Goal: Task Accomplishment & Management: Complete application form

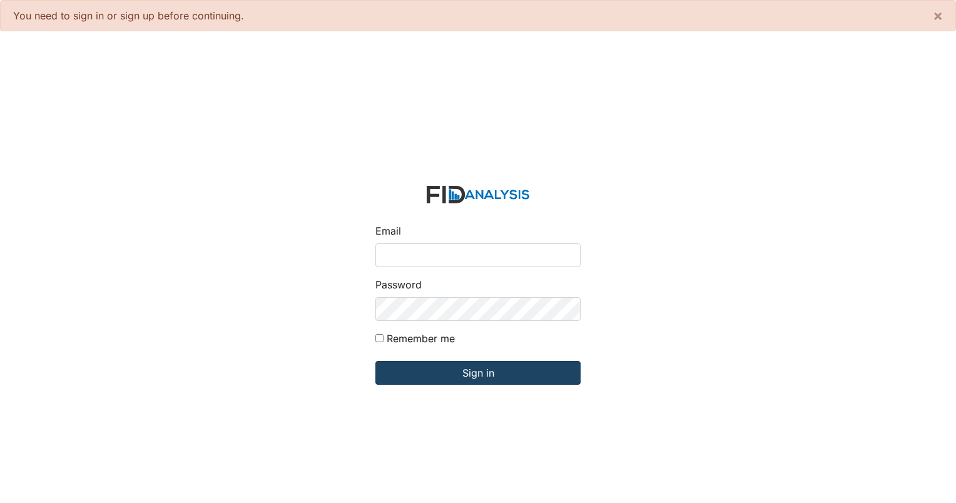
type input "[EMAIL_ADDRESS][DOMAIN_NAME]"
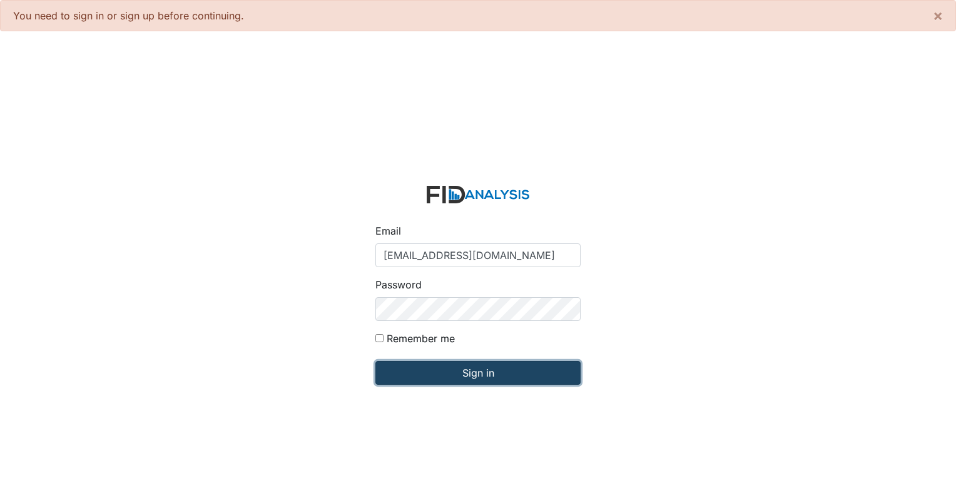
click at [445, 379] on input "Sign in" at bounding box center [477, 373] width 205 height 24
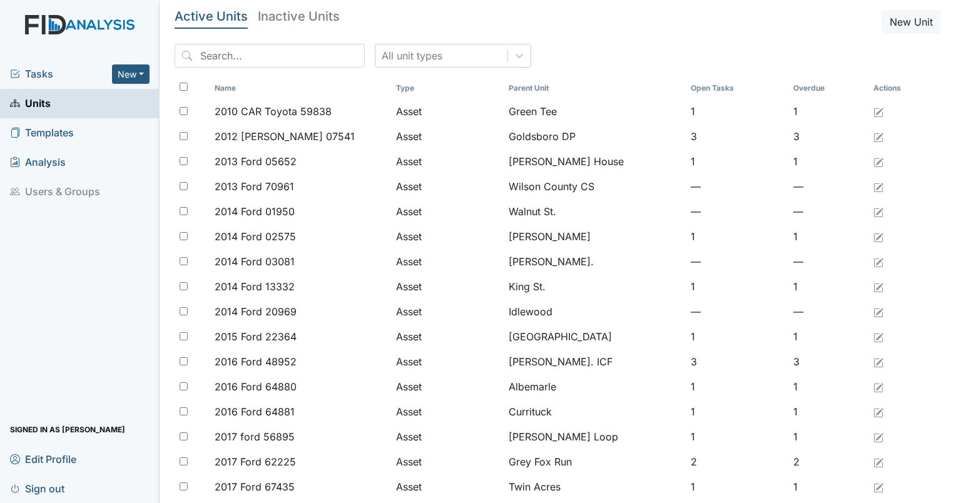
click at [305, 68] on div "All unit types" at bounding box center [558, 61] width 766 height 34
click at [285, 56] on input "search" at bounding box center [270, 56] width 190 height 24
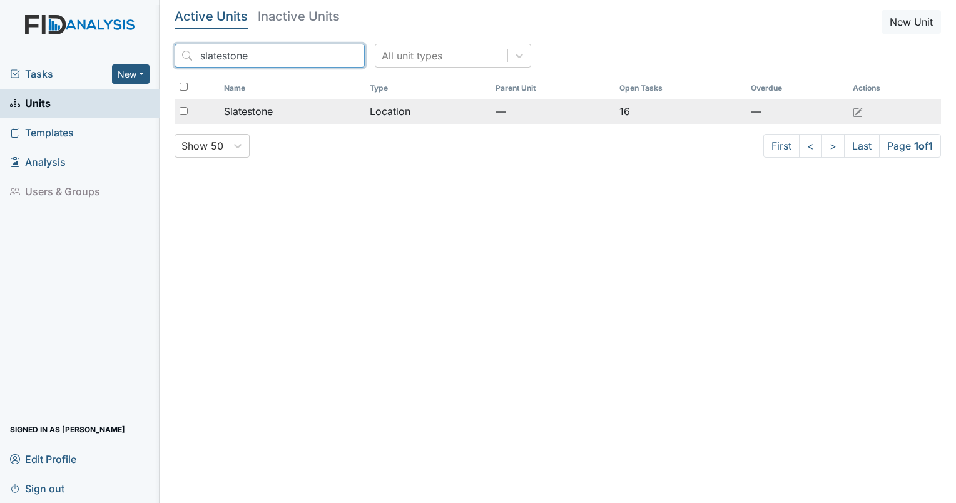
type input "slatestone"
click at [304, 100] on td "Slatestone" at bounding box center [292, 111] width 146 height 25
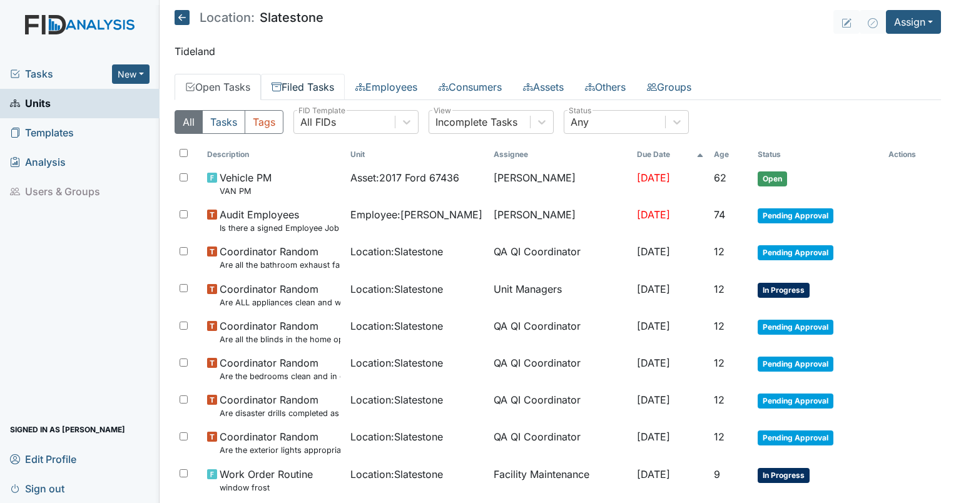
click at [308, 85] on link "Filed Tasks" at bounding box center [303, 87] width 84 height 26
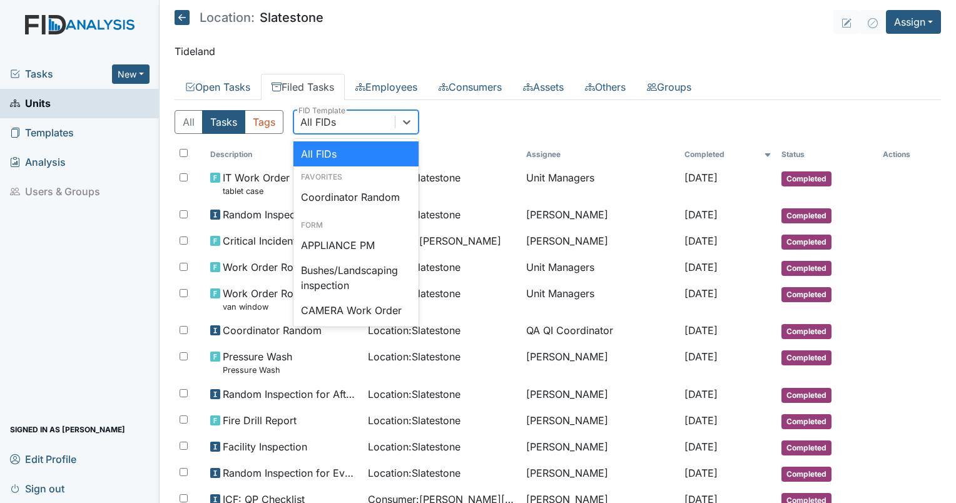
click at [333, 118] on div "All FIDs" at bounding box center [318, 121] width 36 height 15
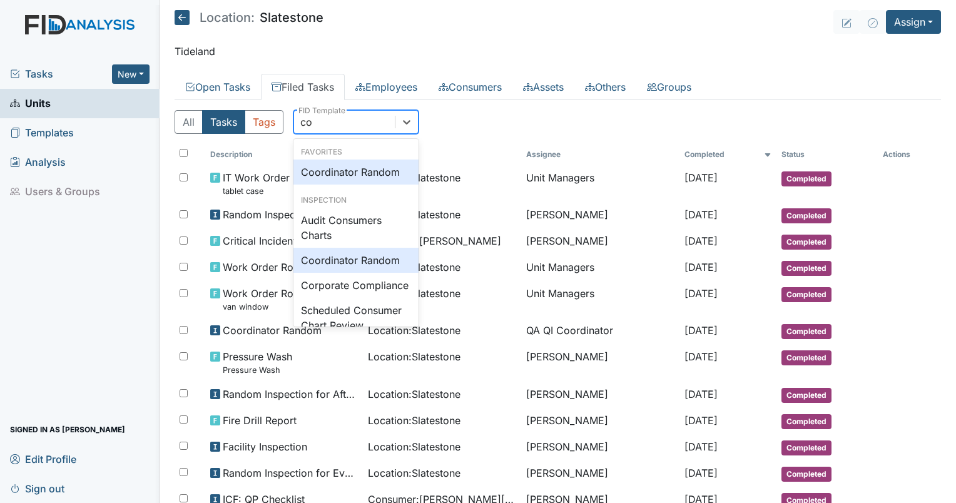
type input "coo"
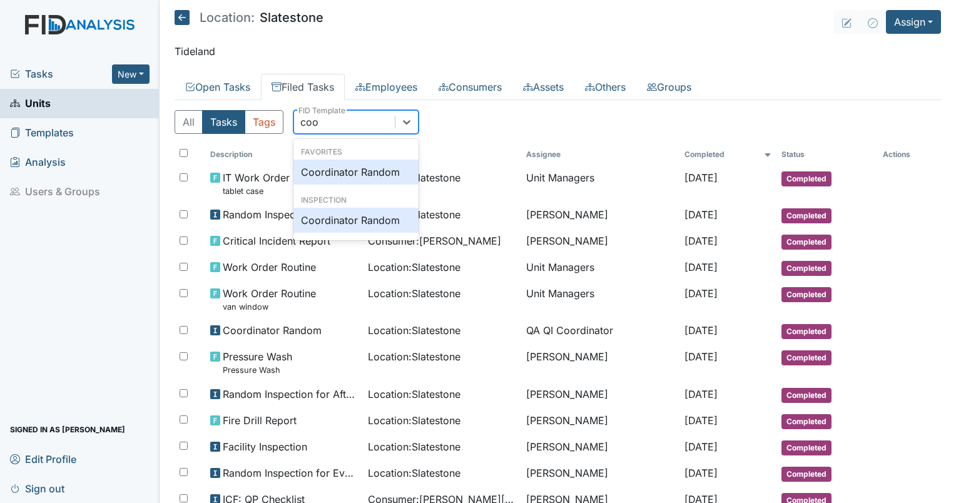
click at [372, 163] on div "Coordinator Random" at bounding box center [355, 171] width 125 height 25
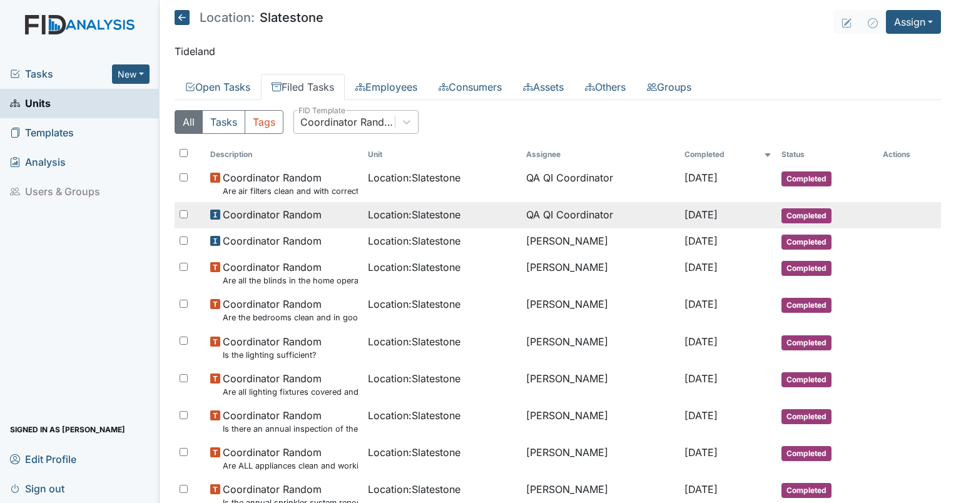
click at [549, 216] on td "QA QI Coordinator" at bounding box center [600, 215] width 158 height 26
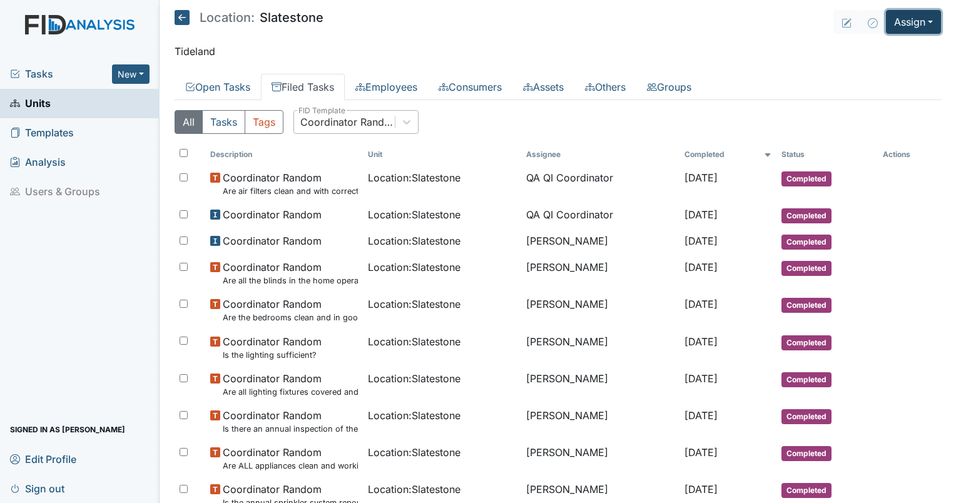
drag, startPoint x: 894, startPoint y: 29, endPoint x: 891, endPoint y: 39, distance: 10.5
click at [891, 39] on main "Location: Slatestone Assign Assign Form Assign Inspection Assign Document Assig…" at bounding box center [557, 251] width 796 height 503
click at [901, 23] on button "Assign" at bounding box center [913, 22] width 55 height 24
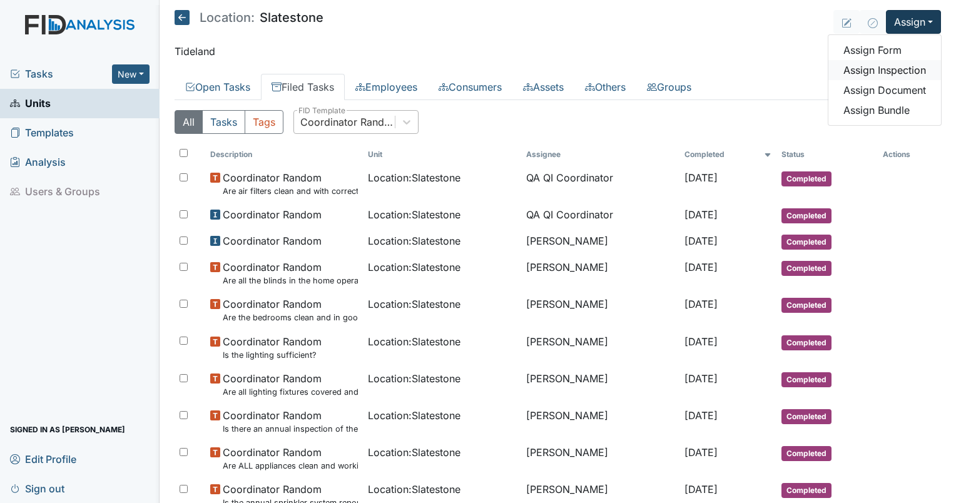
click at [873, 75] on link "Assign Inspection" at bounding box center [884, 70] width 113 height 20
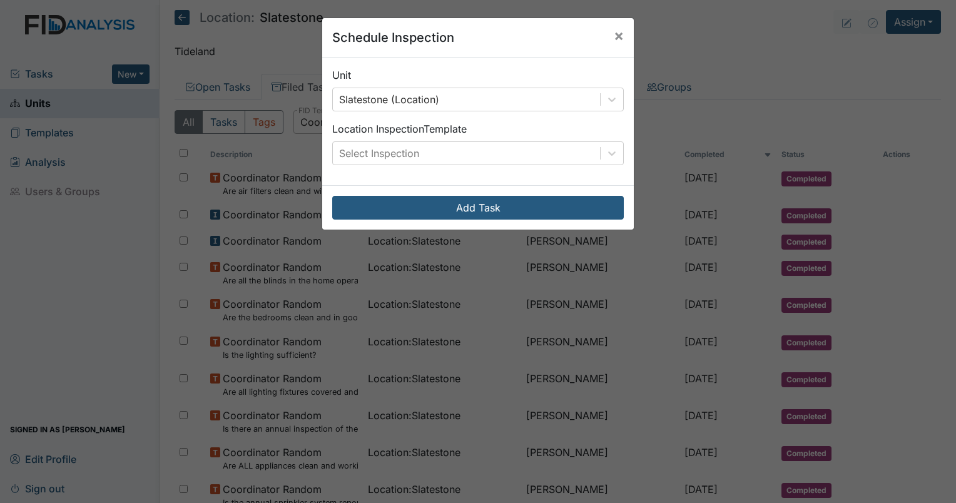
click at [446, 174] on div "Unit Slatestone (Location) Location Inspection Template Select Inspection" at bounding box center [477, 122] width 311 height 128
click at [431, 165] on div "Unit Slatestone (Location) Location Inspection Template Select Inspection" at bounding box center [477, 122] width 311 height 128
click at [433, 153] on div "Select Inspection" at bounding box center [466, 153] width 267 height 23
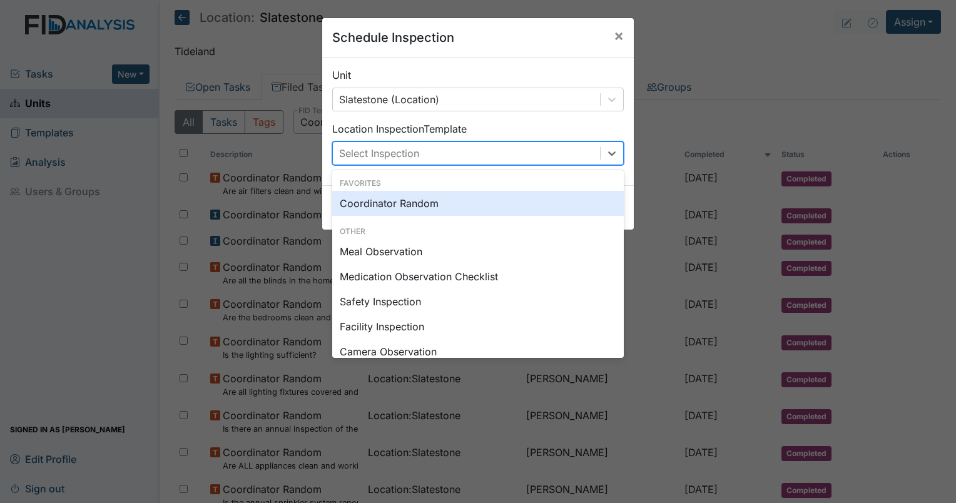
click at [418, 205] on div "Coordinator Random" at bounding box center [477, 203] width 291 height 25
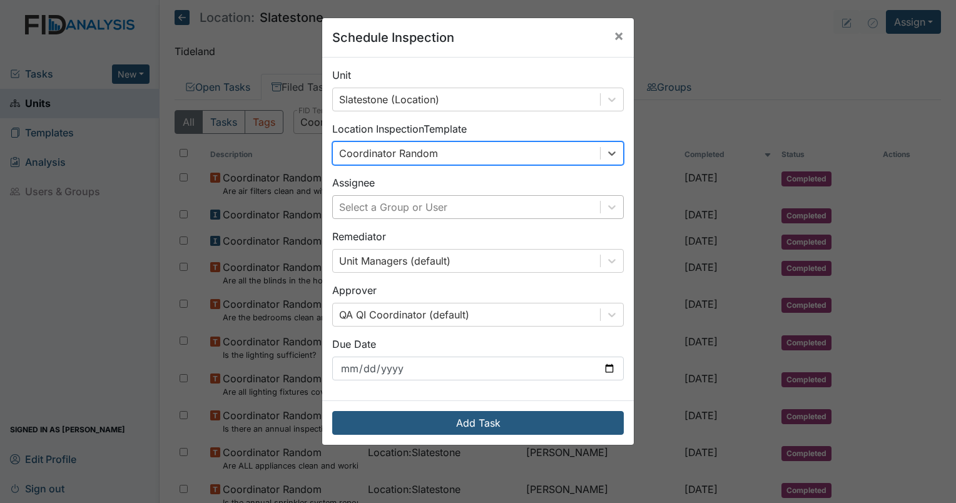
click at [437, 208] on div "Select a Group or User" at bounding box center [393, 207] width 108 height 15
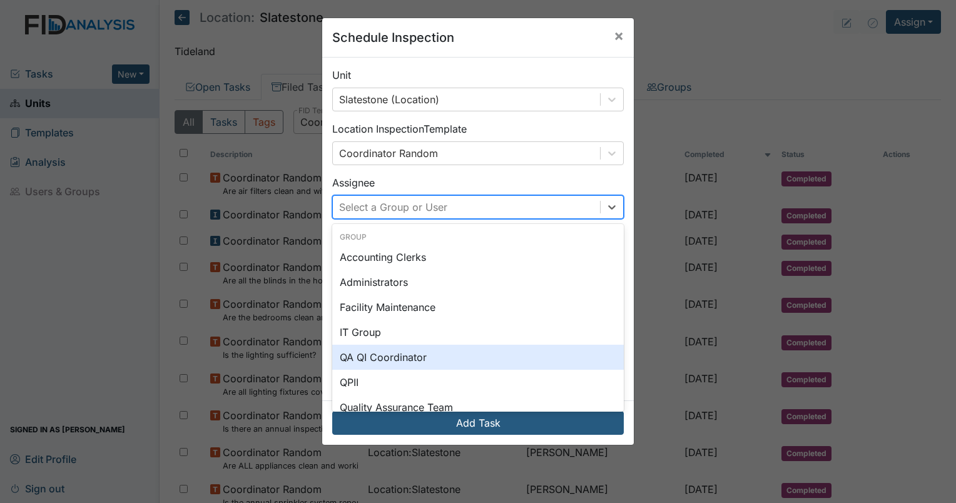
click at [413, 352] on div "QA QI Coordinator" at bounding box center [477, 357] width 291 height 25
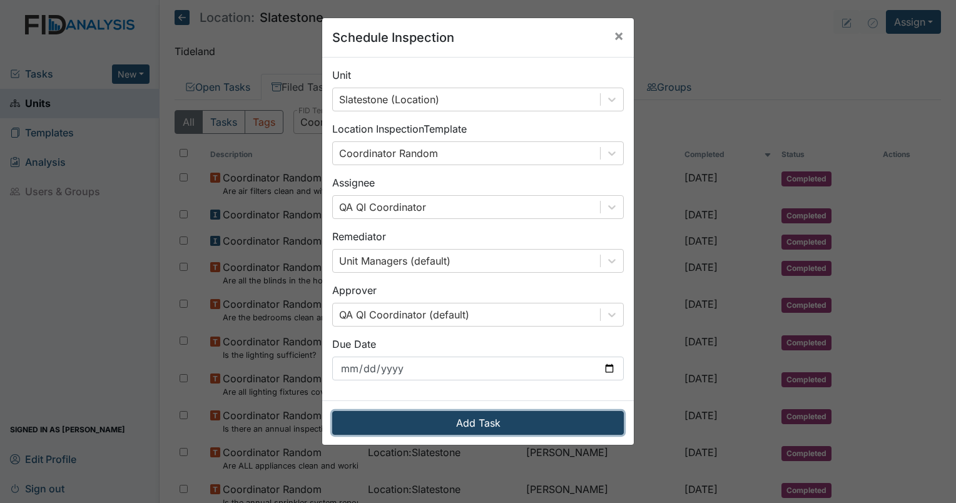
click at [474, 422] on button "Add Task" at bounding box center [477, 423] width 291 height 24
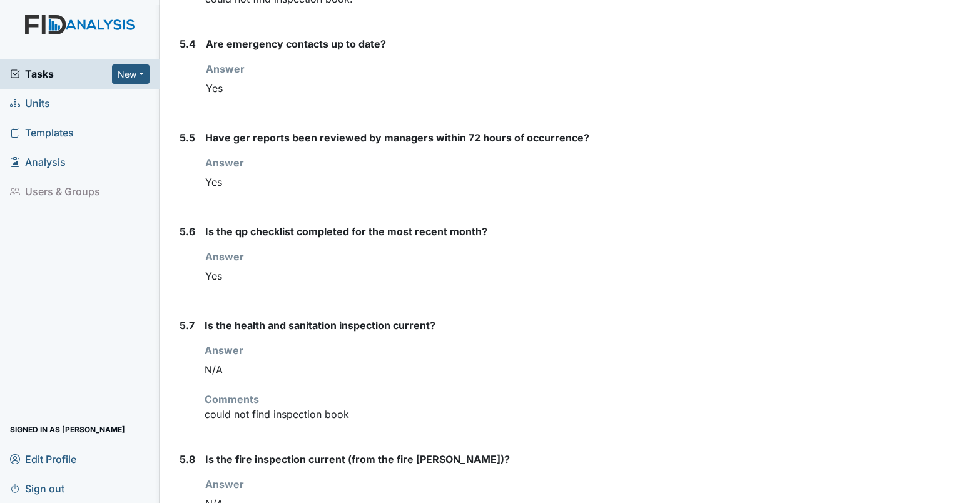
scroll to position [5260, 0]
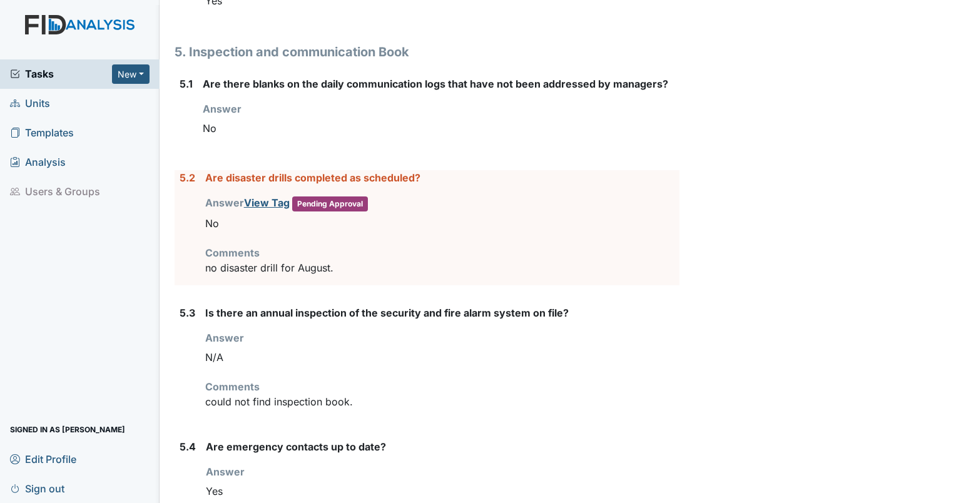
drag, startPoint x: 946, startPoint y: 409, endPoint x: 953, endPoint y: 328, distance: 81.7
click at [953, 328] on main "Inspection: Coordinator Random ID: #00011274 Completed Autosaving... Location: …" at bounding box center [557, 251] width 796 height 503
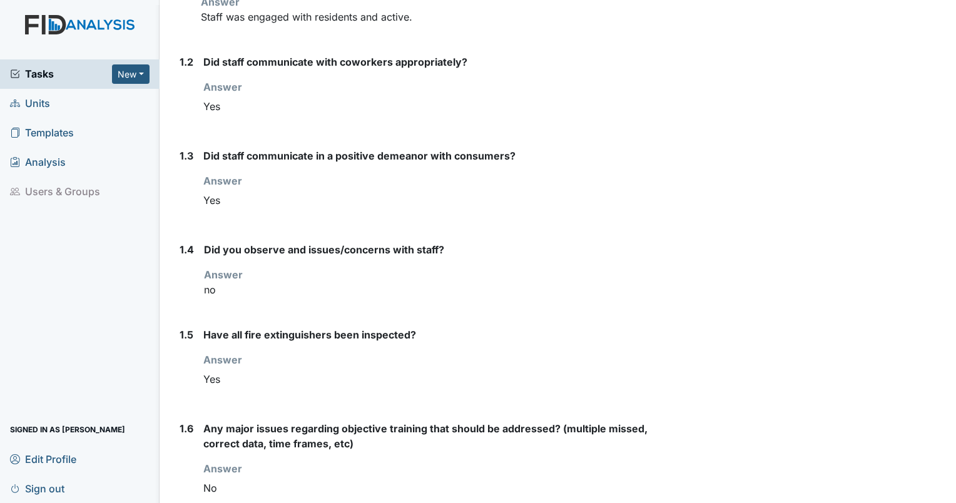
scroll to position [0, 0]
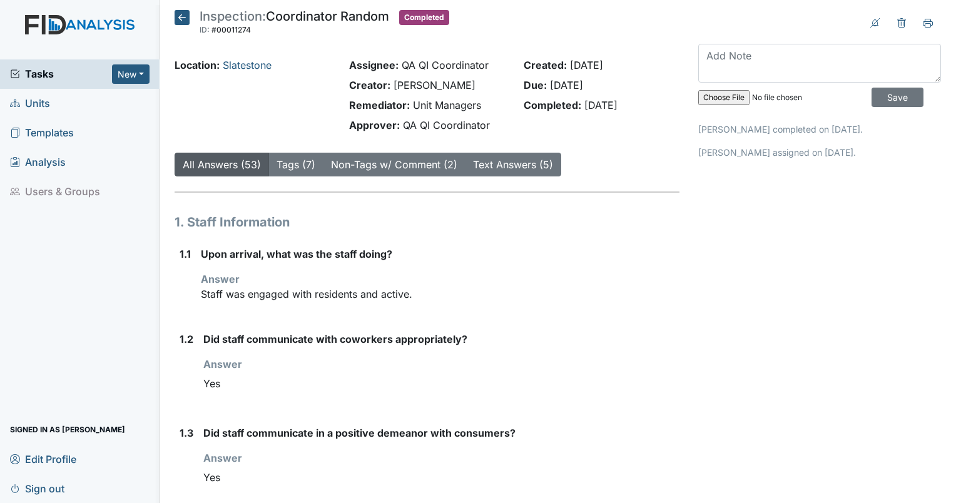
click at [607, 83] on div "Due: Sep 19, 2025" at bounding box center [602, 85] width 156 height 15
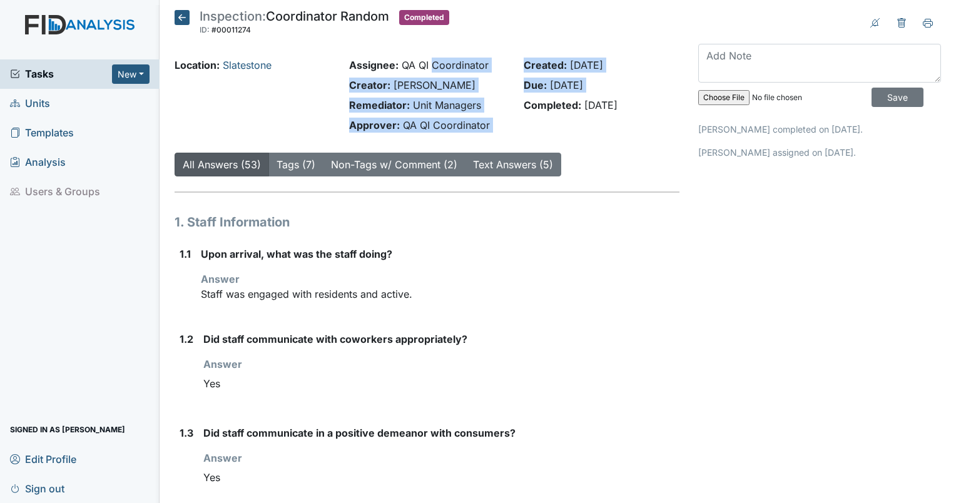
drag, startPoint x: 607, startPoint y: 83, endPoint x: 435, endPoint y: 59, distance: 173.6
click at [435, 59] on div "Location: Slatestone Assignee: QA QI Coordinator Creator: Shane Miller Remediat…" at bounding box center [427, 98] width 524 height 80
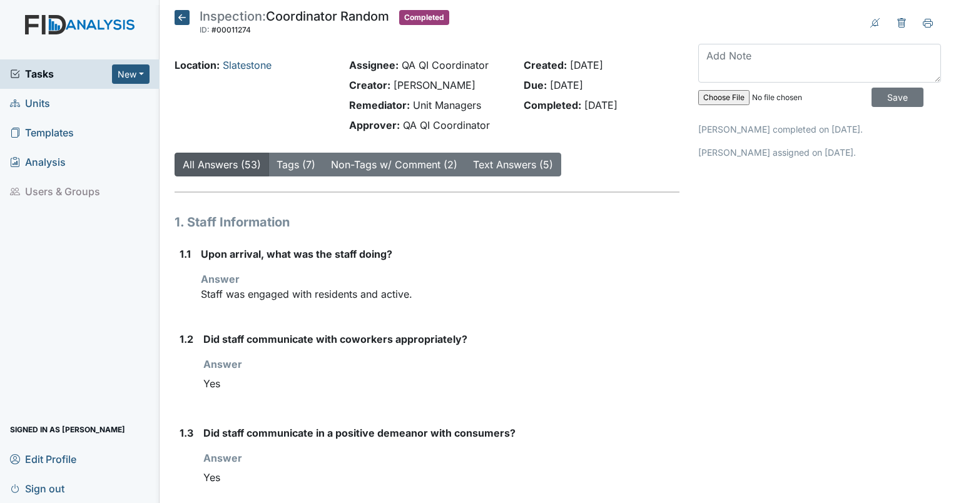
click at [288, 68] on div "Location: Slatestone" at bounding box center [253, 65] width 156 height 15
click at [514, 89] on div "Created: Sep 4, 2025 Due: Sep 19, 2025 Completed: Sep 4, 2025" at bounding box center [601, 98] width 175 height 80
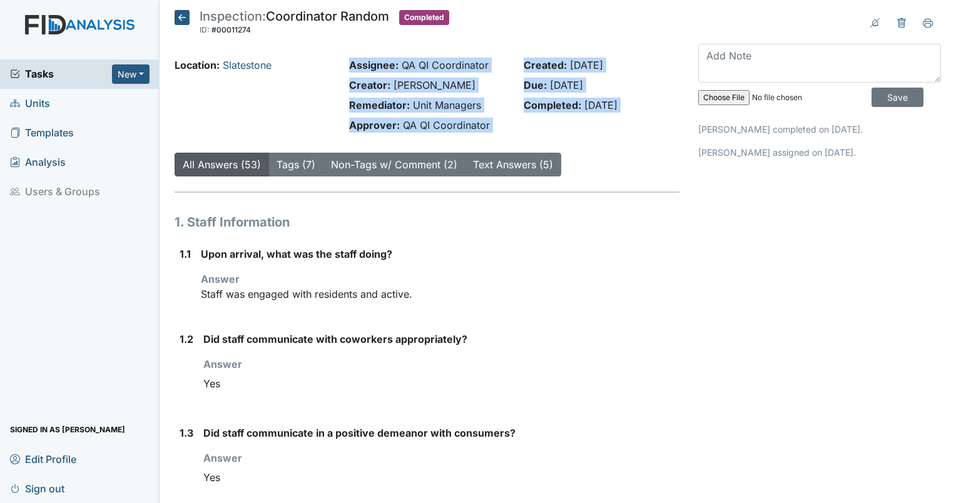
drag, startPoint x: 575, startPoint y: 138, endPoint x: 319, endPoint y: 122, distance: 257.0
click at [208, 78] on div "Location: Slatestone" at bounding box center [252, 98] width 175 height 80
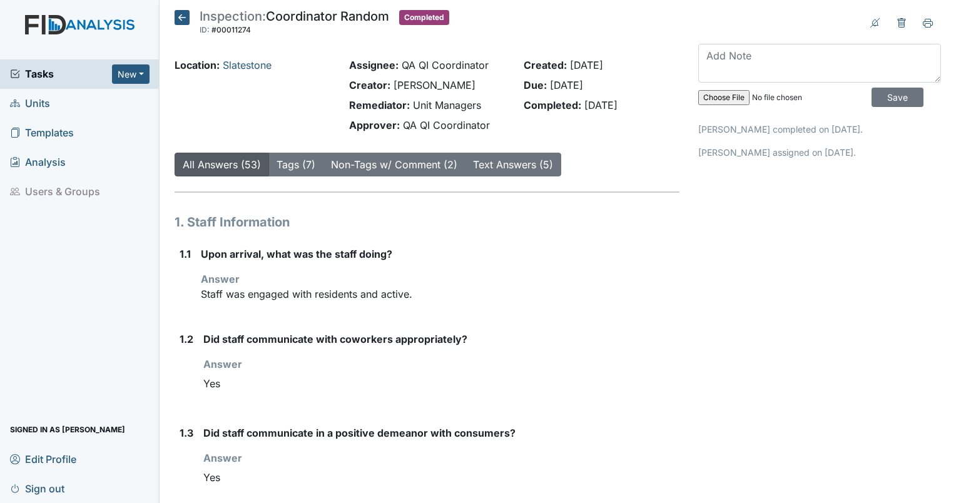
click at [323, 99] on div "Location: Slatestone" at bounding box center [252, 98] width 175 height 80
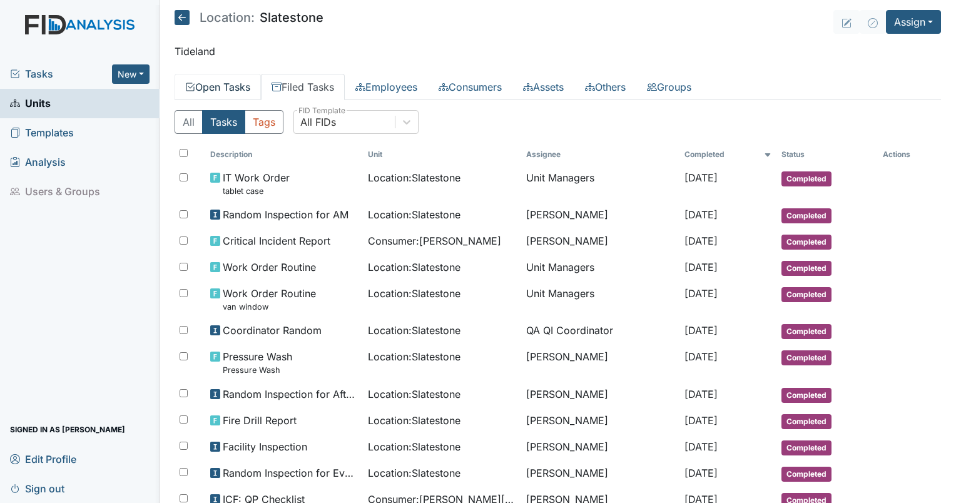
click at [218, 91] on link "Open Tasks" at bounding box center [218, 87] width 86 height 26
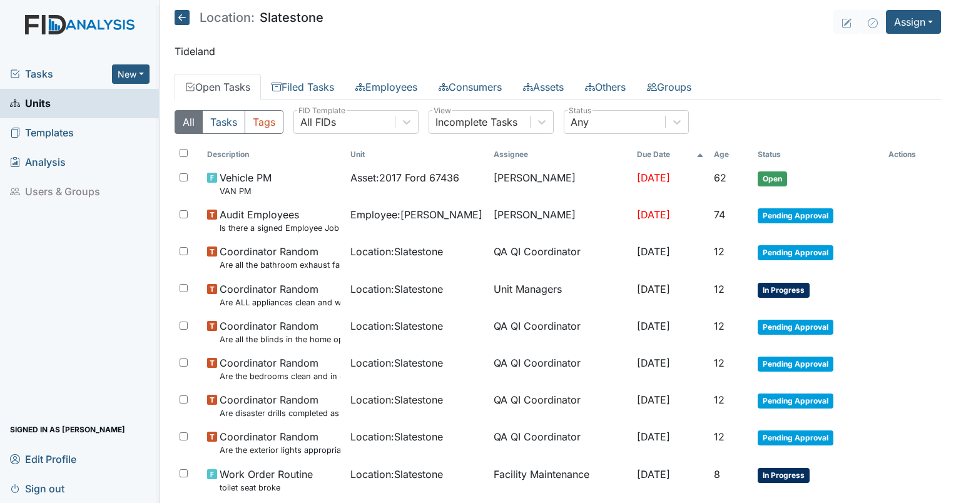
click at [732, 153] on th "Age" at bounding box center [731, 154] width 44 height 21
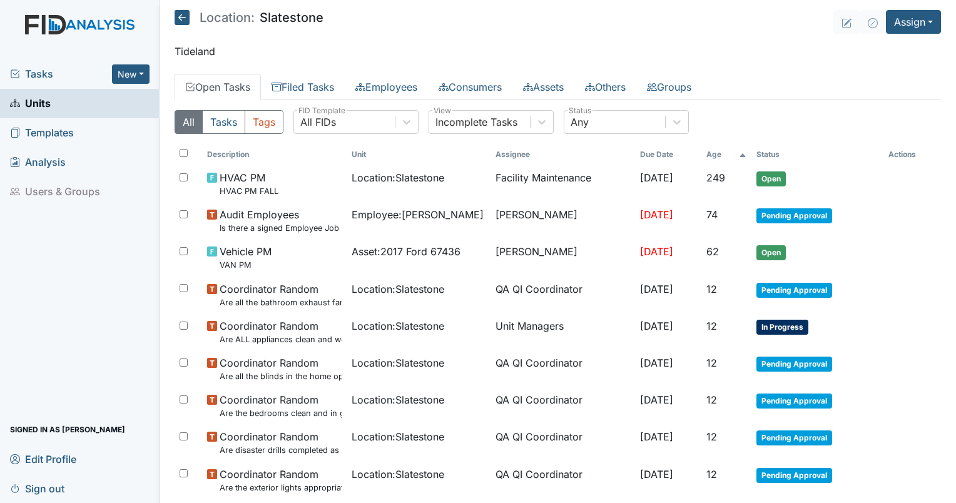
click at [723, 154] on th "Age" at bounding box center [726, 154] width 50 height 21
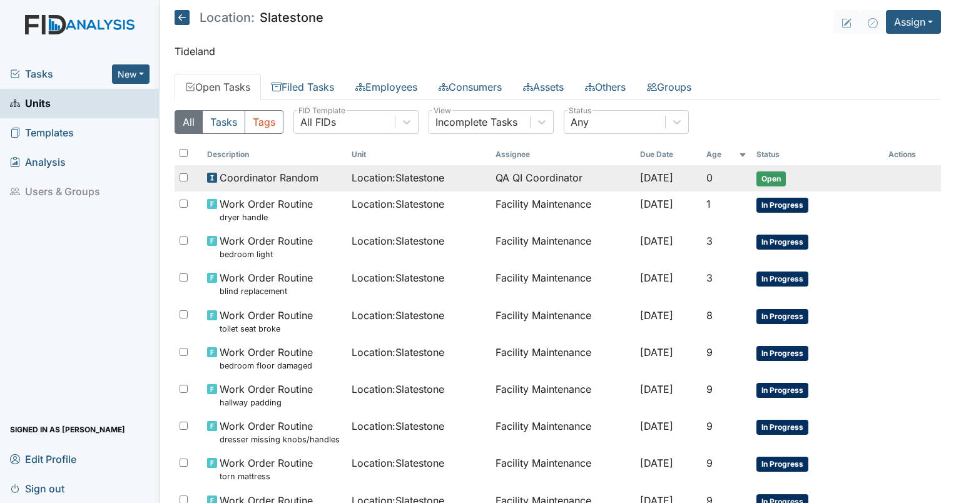
click at [271, 172] on span "Coordinator Random" at bounding box center [269, 177] width 99 height 15
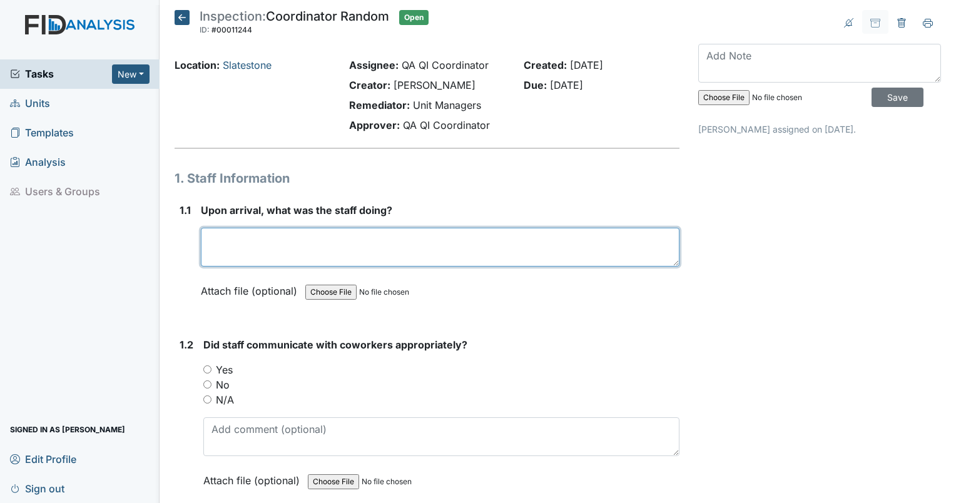
click at [310, 240] on textarea at bounding box center [440, 247] width 478 height 39
type textarea "Staff was engaged with residents and cleaning."
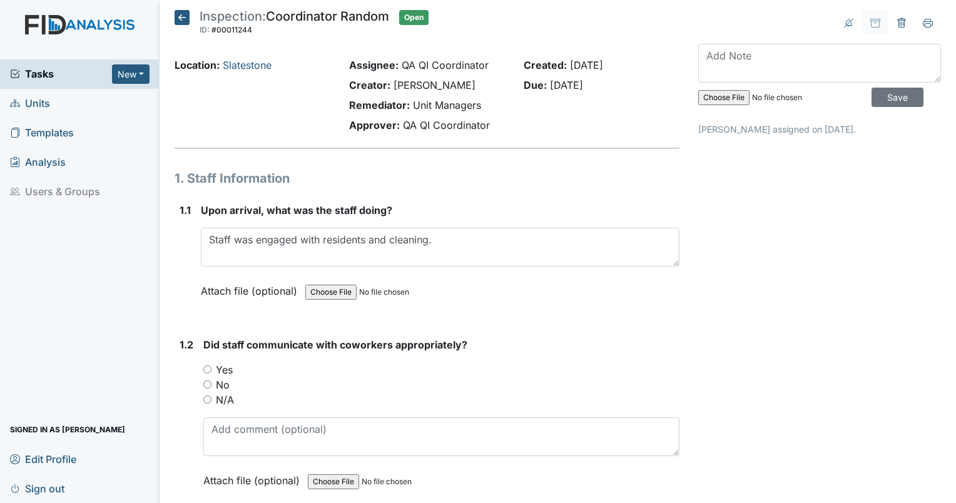
click at [205, 370] on input "Yes" at bounding box center [207, 369] width 8 height 8
radio input "true"
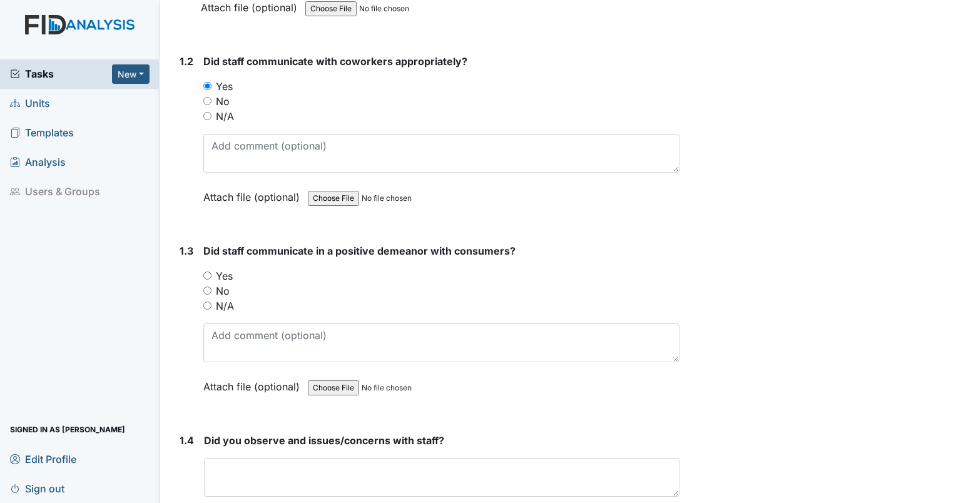
scroll to position [338, 0]
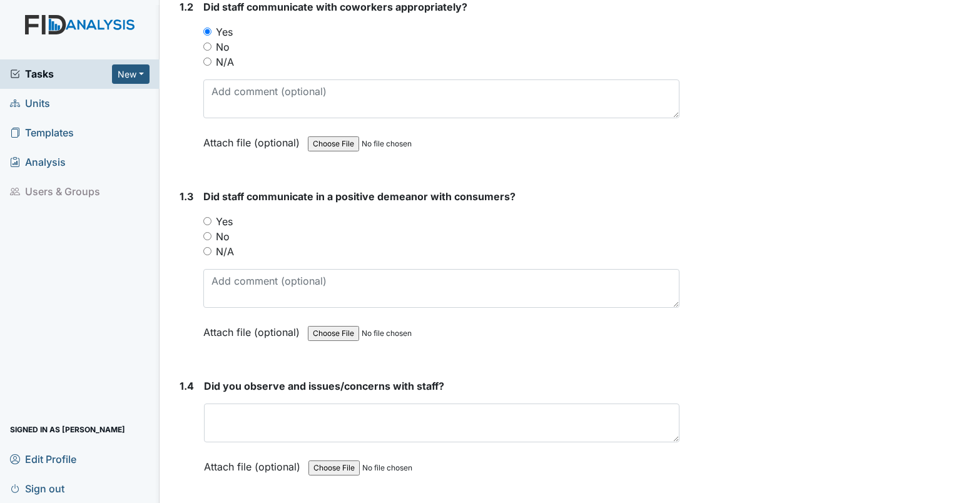
click at [206, 221] on input "Yes" at bounding box center [207, 221] width 8 height 8
radio input "true"
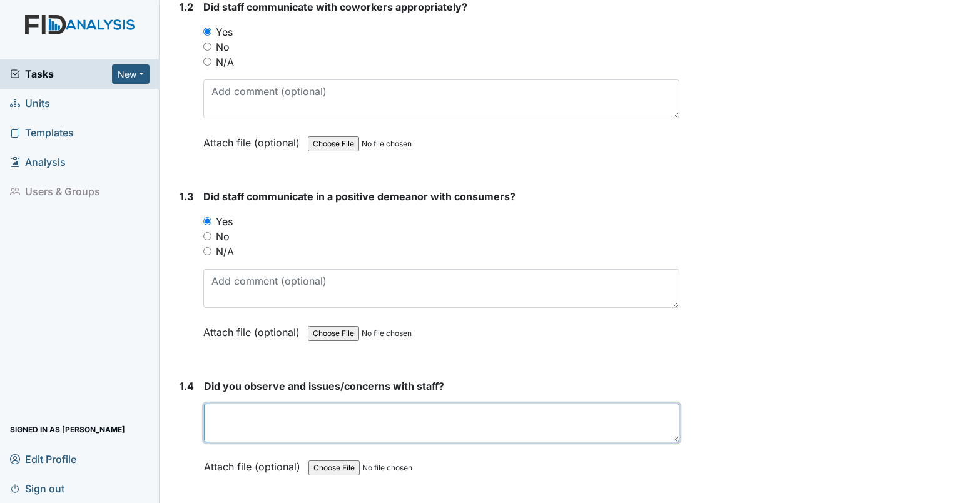
click at [285, 430] on textarea at bounding box center [441, 422] width 475 height 39
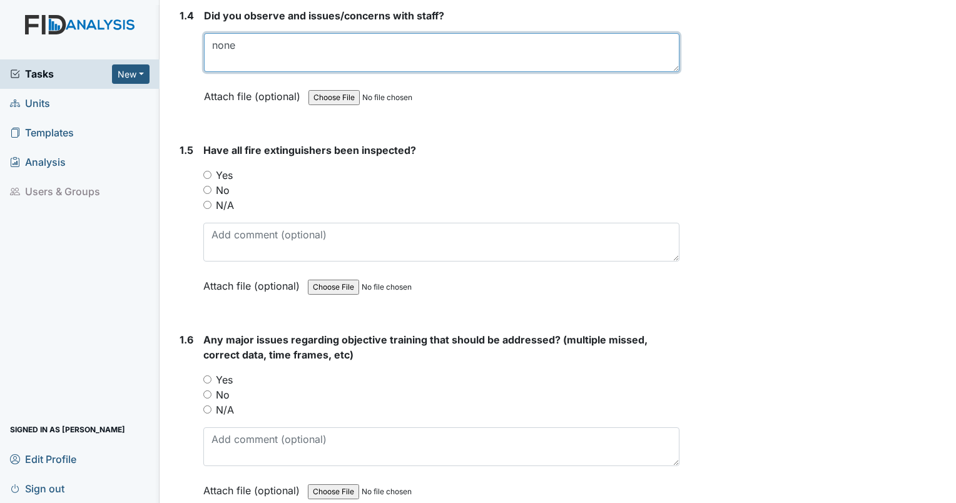
scroll to position [719, 0]
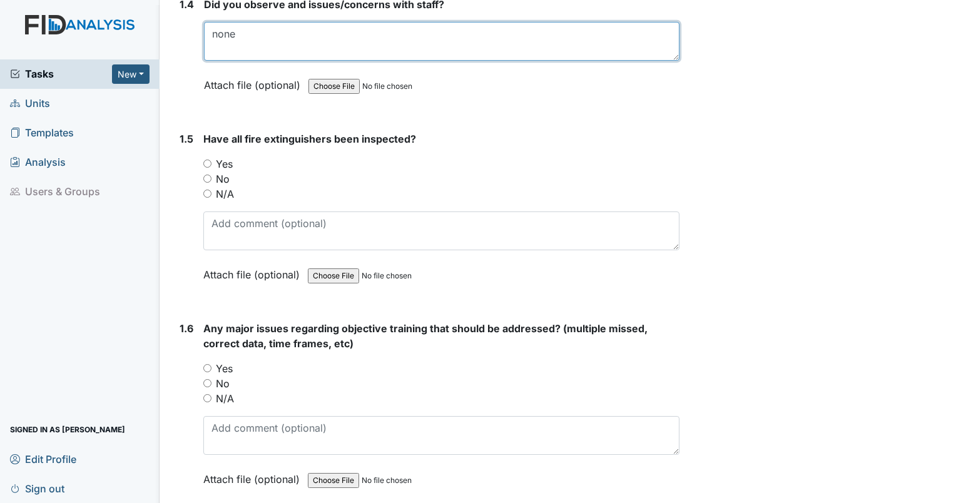
type textarea "none"
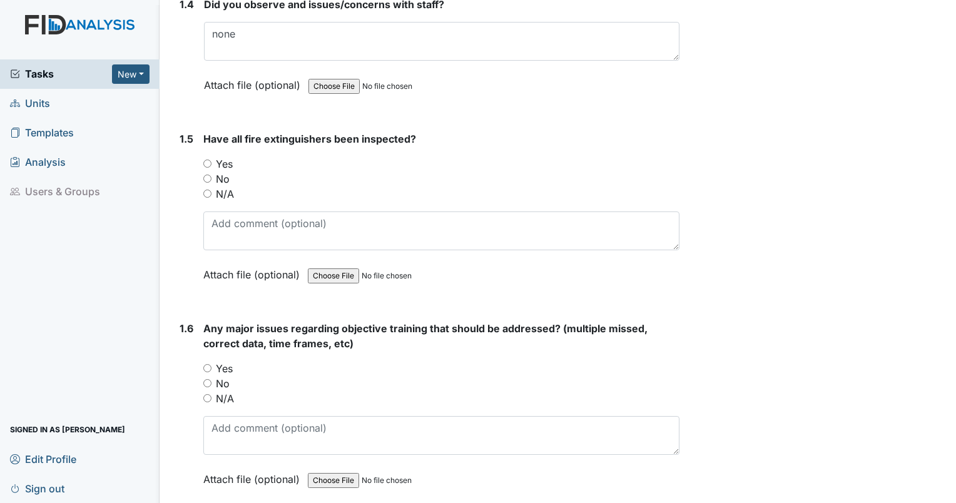
drag, startPoint x: 210, startPoint y: 177, endPoint x: 203, endPoint y: 178, distance: 6.9
click at [203, 178] on input "No" at bounding box center [207, 179] width 8 height 8
radio input "true"
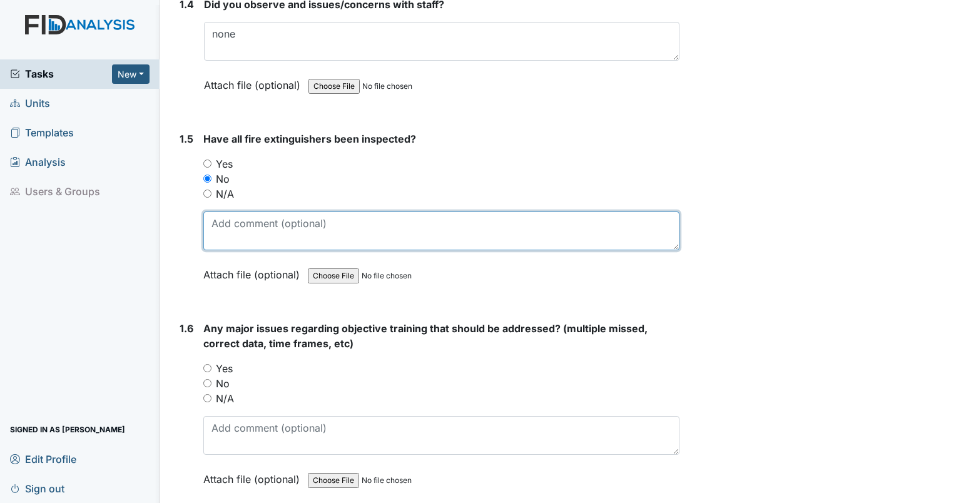
click at [225, 243] on textarea at bounding box center [441, 230] width 476 height 39
type textarea "extinguisher closest to the carport not inspected."
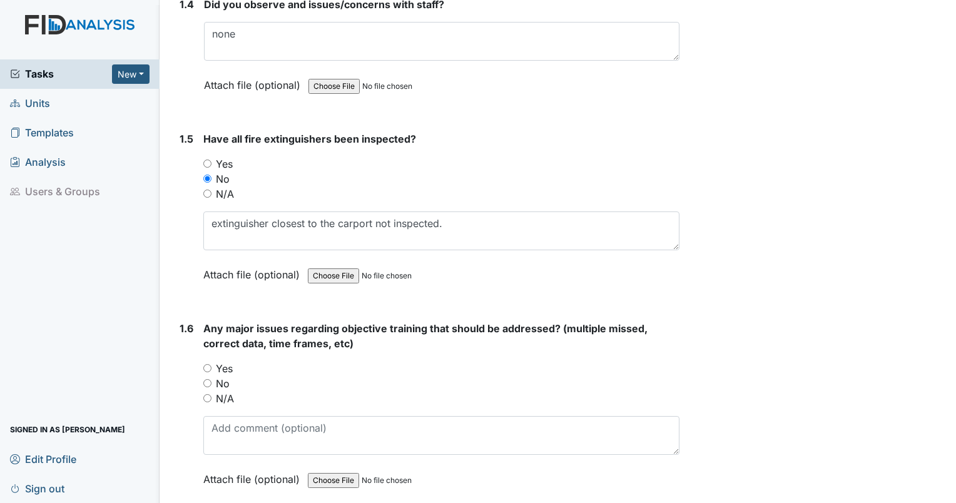
click at [205, 382] on input "No" at bounding box center [207, 383] width 8 height 8
radio input "true"
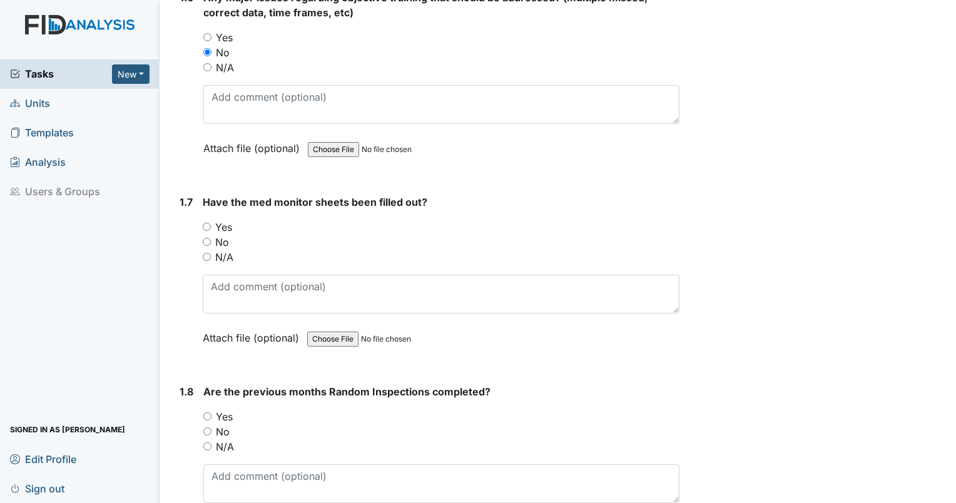
scroll to position [1083, 0]
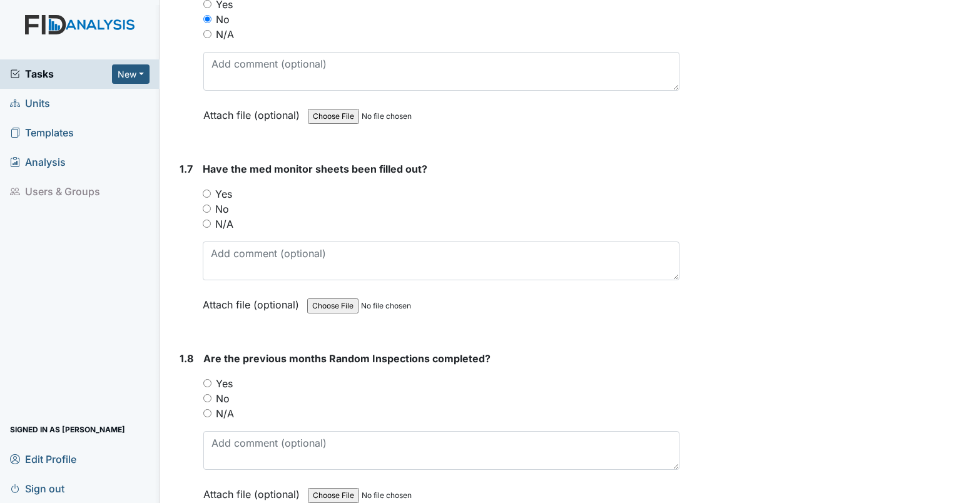
click at [209, 205] on input "No" at bounding box center [207, 209] width 8 height 8
radio input "true"
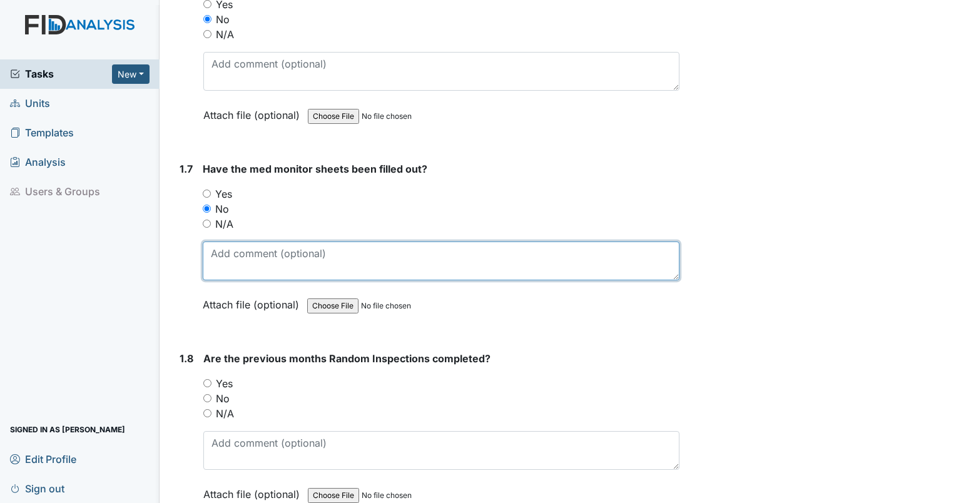
click at [230, 248] on textarea at bounding box center [441, 260] width 477 height 39
type textarea "9/5, 9/8, 9/10 missing times or signatures."
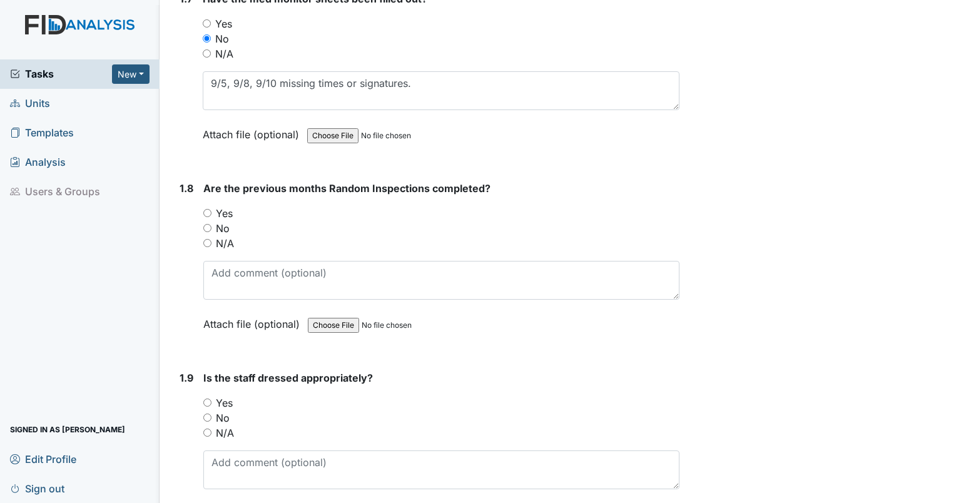
scroll to position [1330, 0]
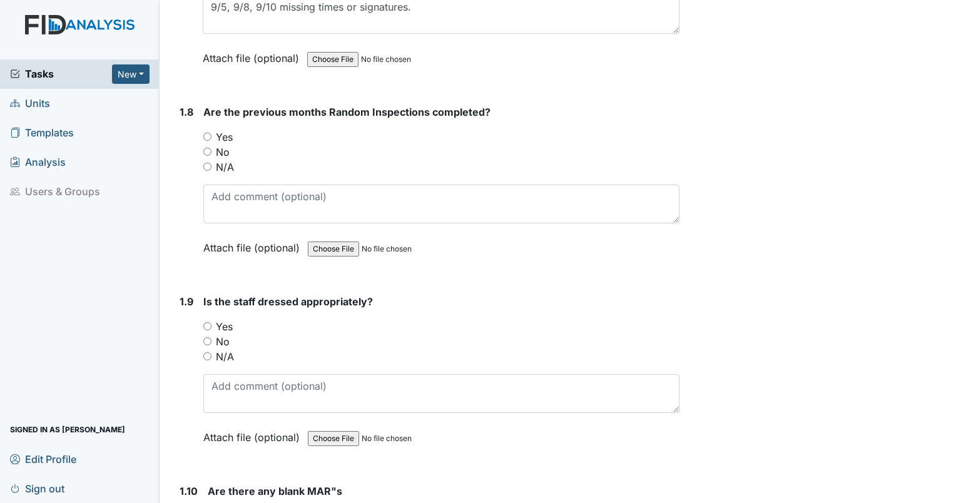
click at [207, 133] on input "Yes" at bounding box center [207, 137] width 8 height 8
radio input "true"
click at [205, 322] on input "Yes" at bounding box center [207, 326] width 8 height 8
radio input "true"
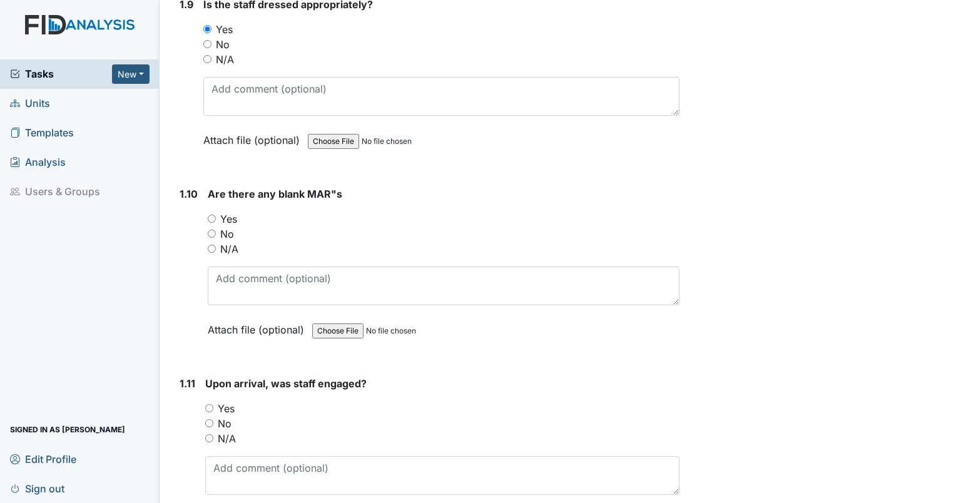
scroll to position [1659, 0]
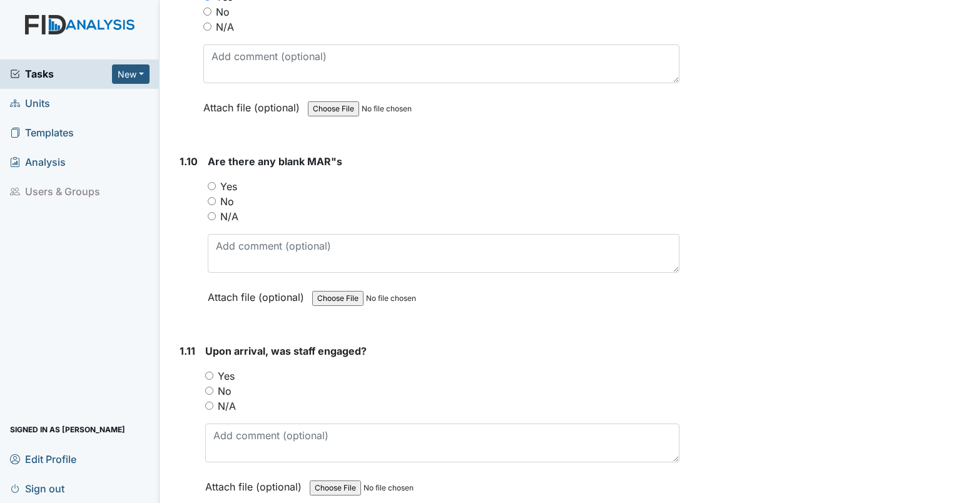
click at [213, 182] on input "Yes" at bounding box center [212, 186] width 8 height 8
radio input "true"
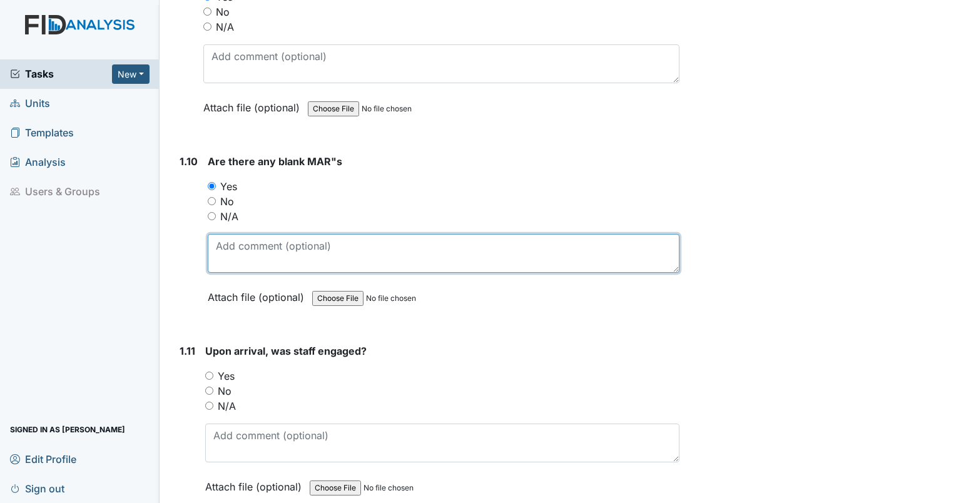
click at [278, 238] on textarea at bounding box center [444, 253] width 472 height 39
click at [402, 240] on textarea "TC multiple blank. DP missing ibuprofen." at bounding box center [444, 253] width 472 height 39
type textarea "TC multiple blank. DP missing ibuprofen 9/8."
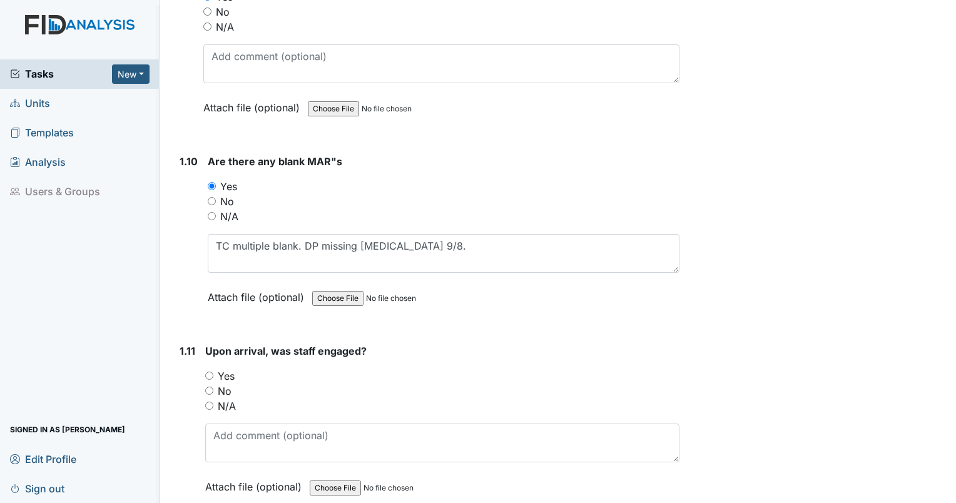
click at [203, 367] on div "1.11 Upon arrival, was staff engaged? You must select one of the below options.…" at bounding box center [427, 428] width 505 height 170
click at [214, 369] on div "Yes" at bounding box center [442, 375] width 474 height 15
click at [211, 372] on input "Yes" at bounding box center [209, 376] width 8 height 8
radio input "true"
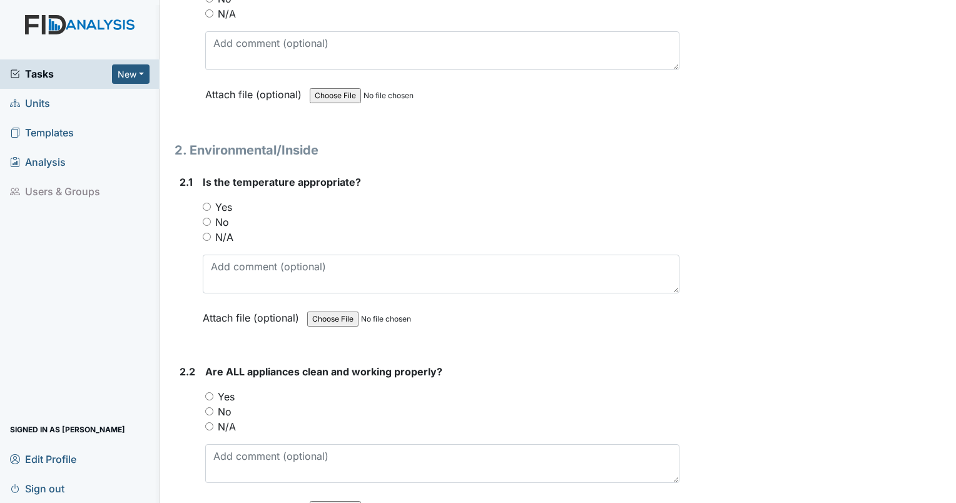
scroll to position [2063, 0]
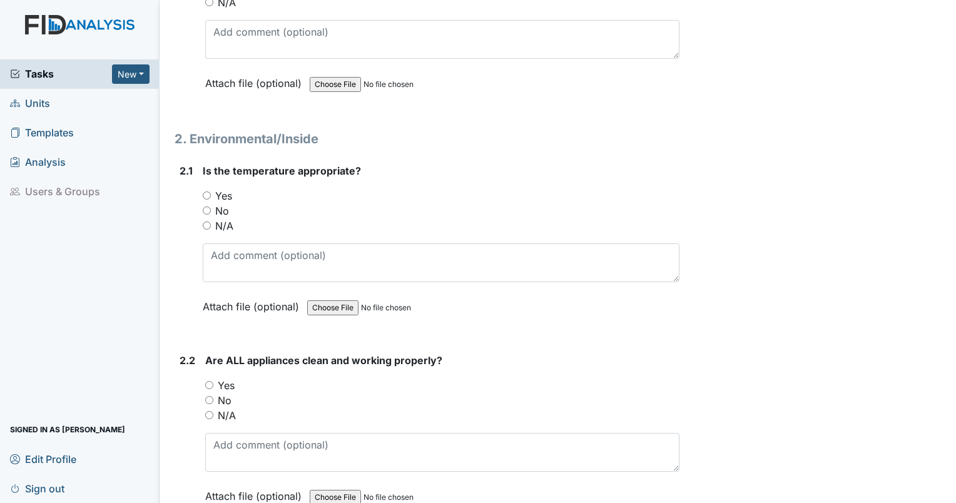
click at [205, 191] on input "Yes" at bounding box center [207, 195] width 8 height 8
radio input "true"
click at [210, 381] on input "Yes" at bounding box center [209, 385] width 8 height 8
radio input "true"
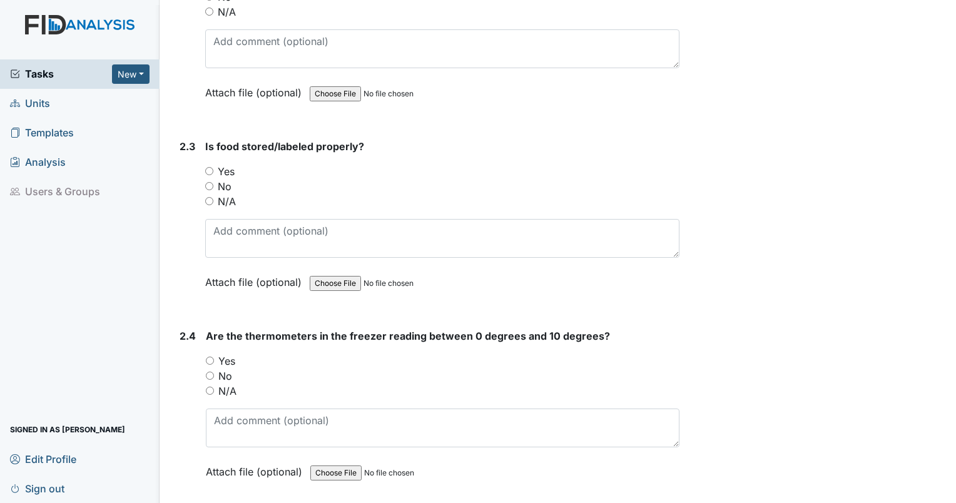
scroll to position [2477, 0]
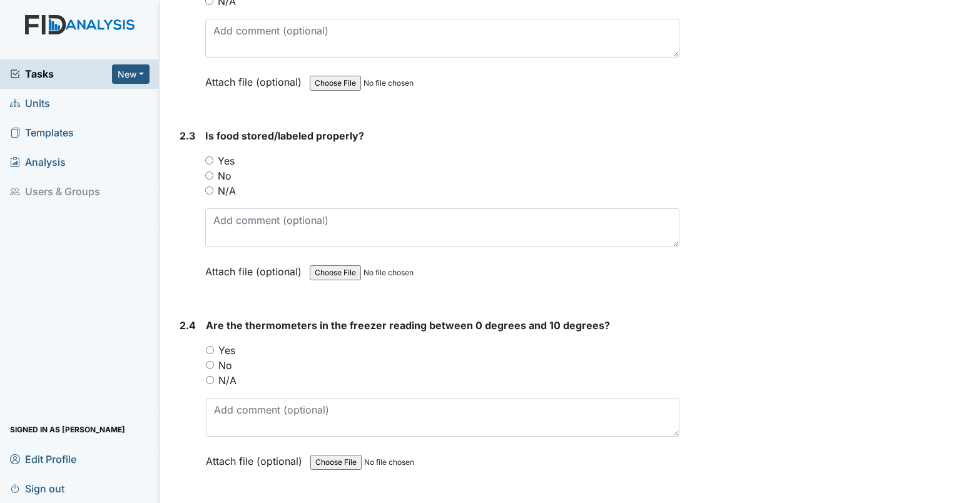
click at [211, 156] on input "Yes" at bounding box center [209, 160] width 8 height 8
radio input "true"
click at [208, 346] on input "Yes" at bounding box center [210, 350] width 8 height 8
radio input "true"
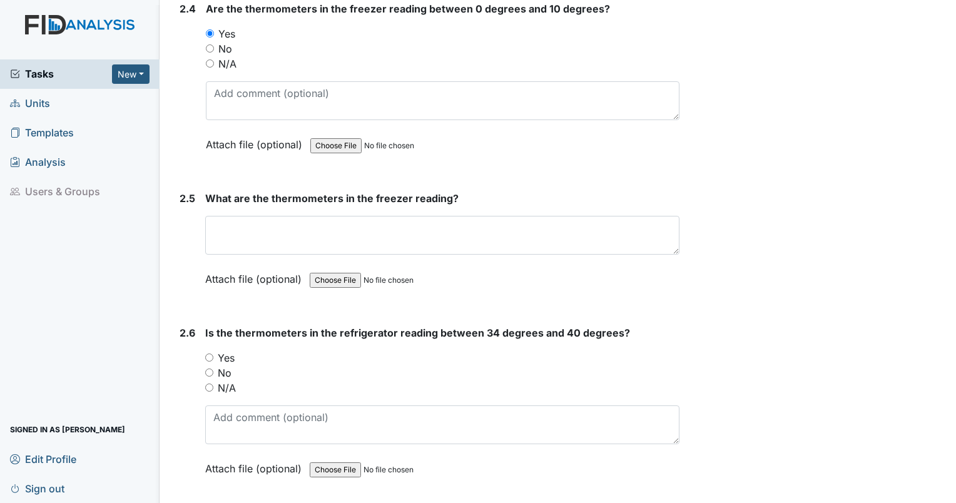
scroll to position [2892, 0]
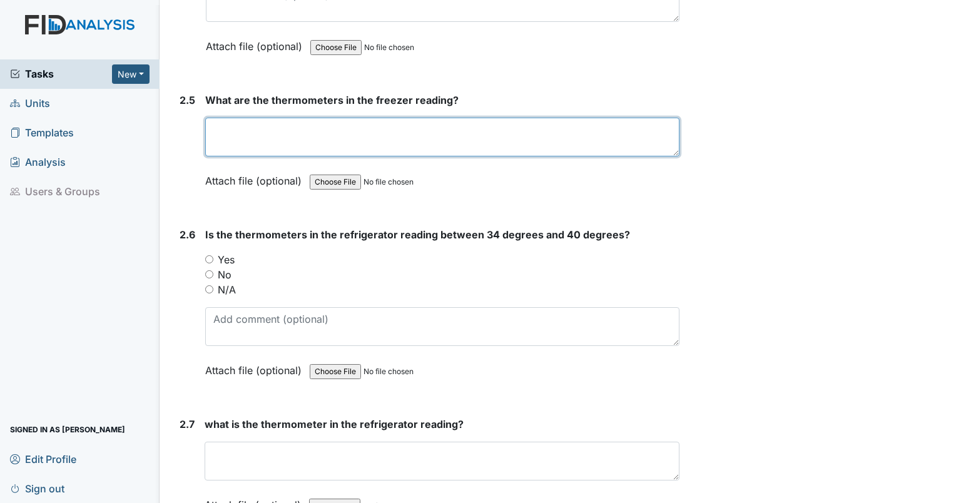
click at [423, 125] on textarea at bounding box center [442, 137] width 474 height 39
type textarea "0"
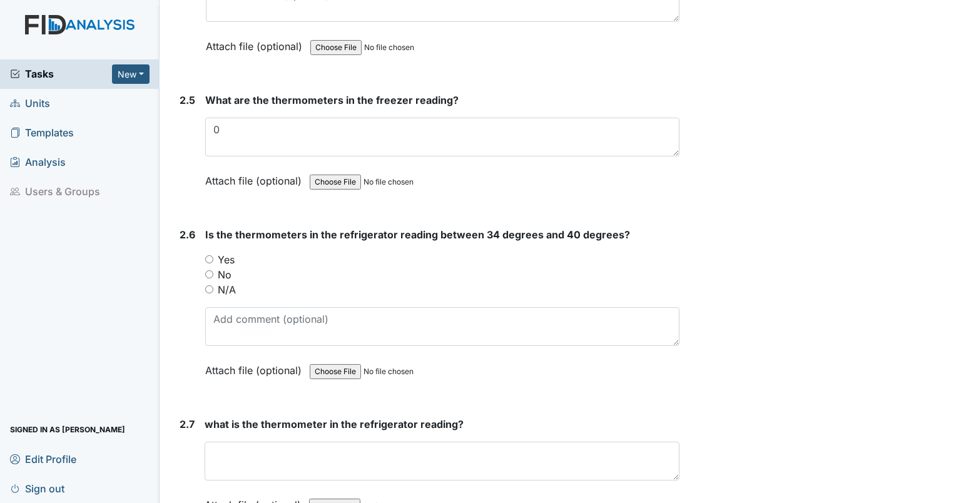
click at [210, 255] on input "Yes" at bounding box center [209, 259] width 8 height 8
radio input "true"
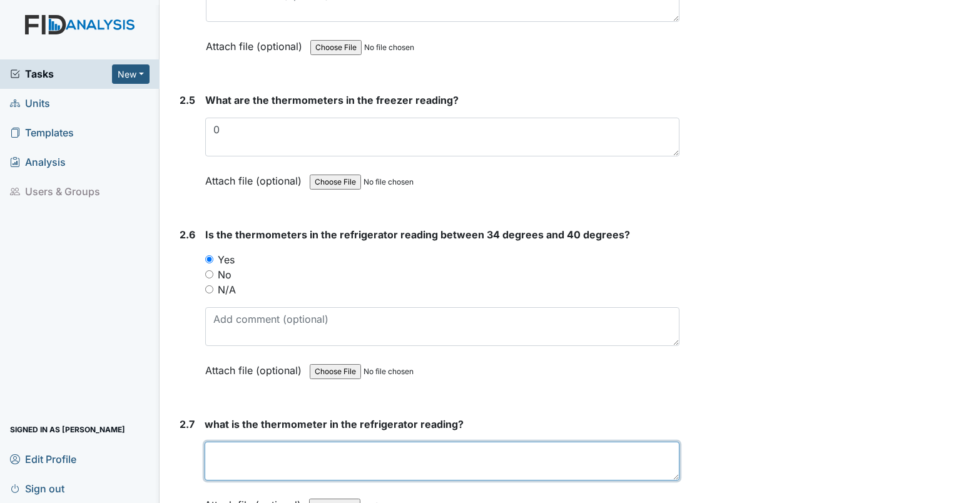
click at [301, 448] on textarea at bounding box center [442, 461] width 475 height 39
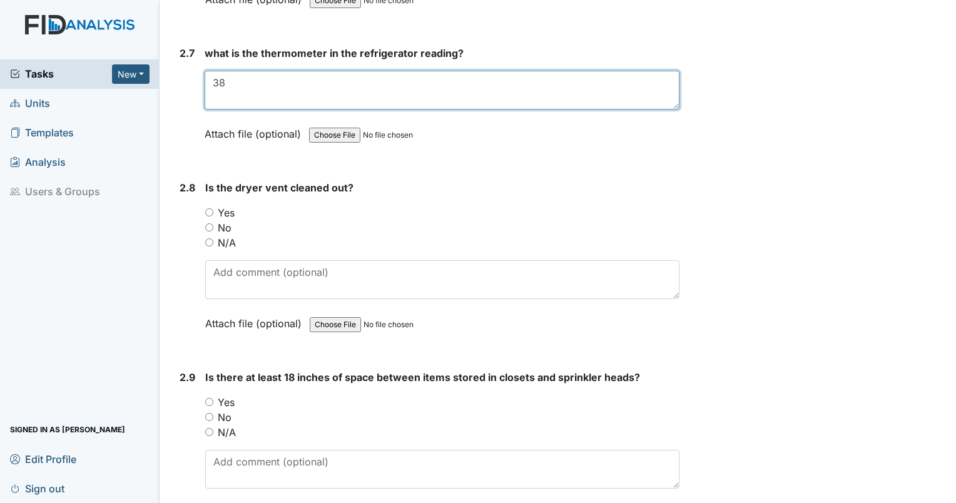
scroll to position [3317, 0]
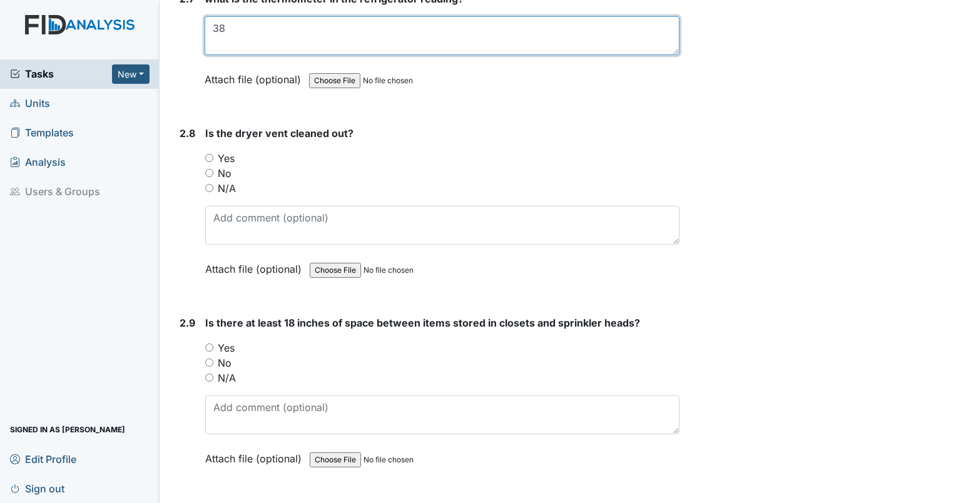
type textarea "38"
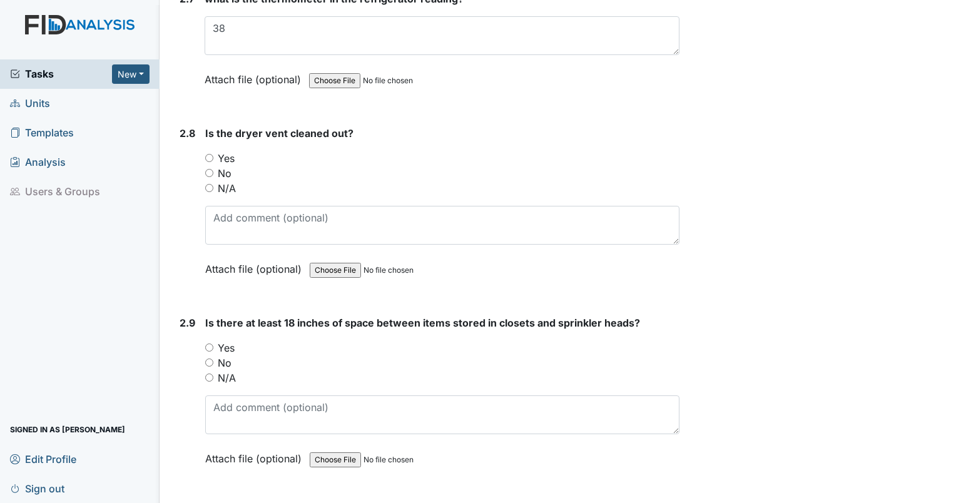
click at [212, 184] on input "N/A" at bounding box center [209, 188] width 8 height 8
radio input "true"
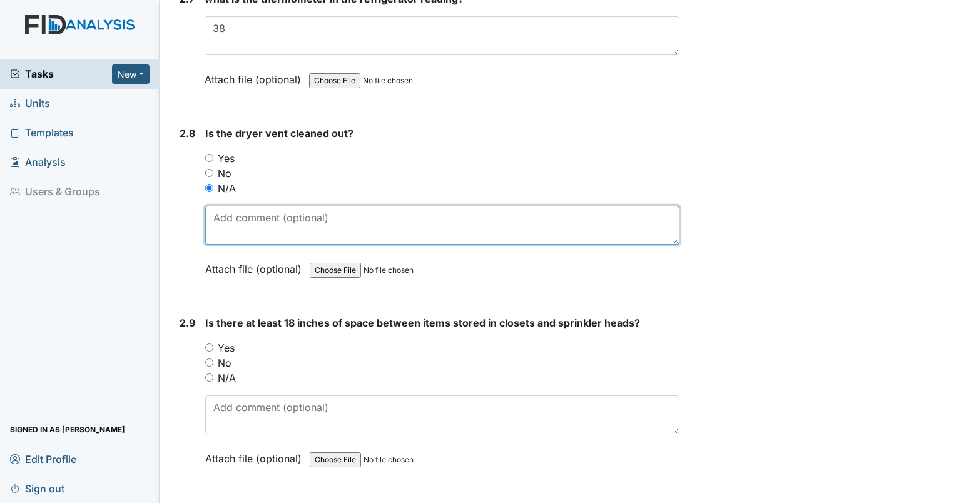
click at [230, 206] on textarea at bounding box center [442, 225] width 474 height 39
type textarea "dryer running. linen behind dryer."
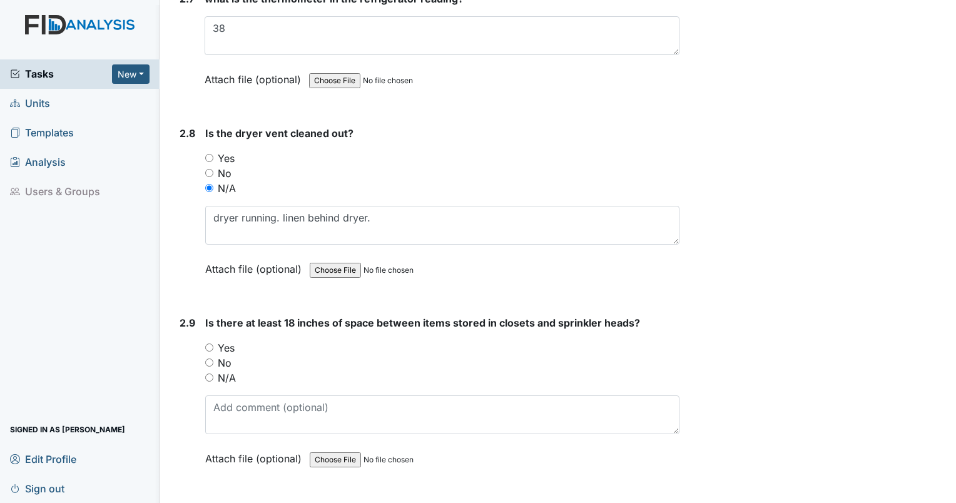
click at [211, 343] on input "Yes" at bounding box center [209, 347] width 8 height 8
radio input "true"
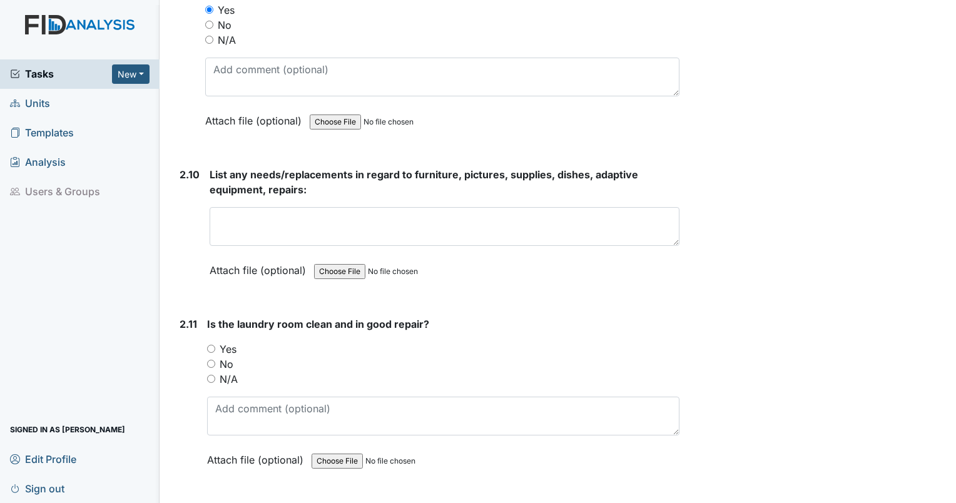
scroll to position [3677, 0]
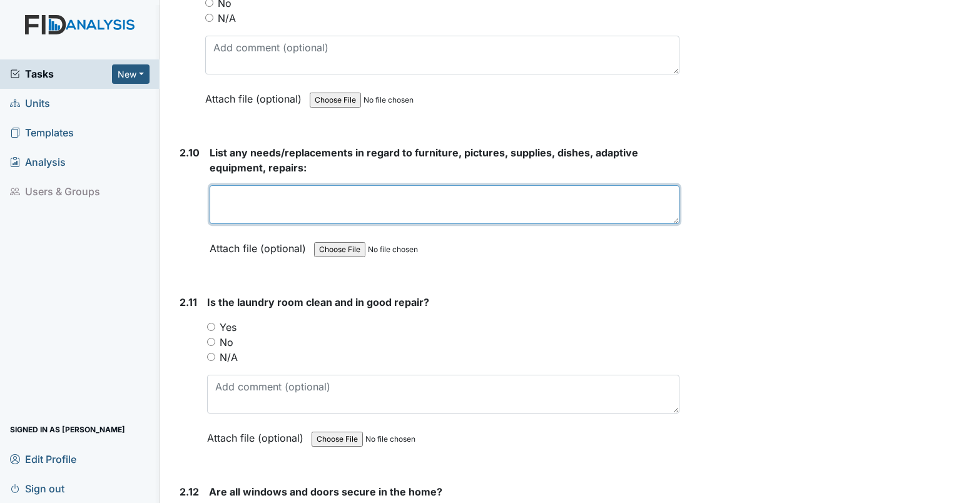
click at [289, 185] on textarea at bounding box center [445, 204] width 470 height 39
type textarea "paint needed. curtain rod broken in living room. blinds missing."
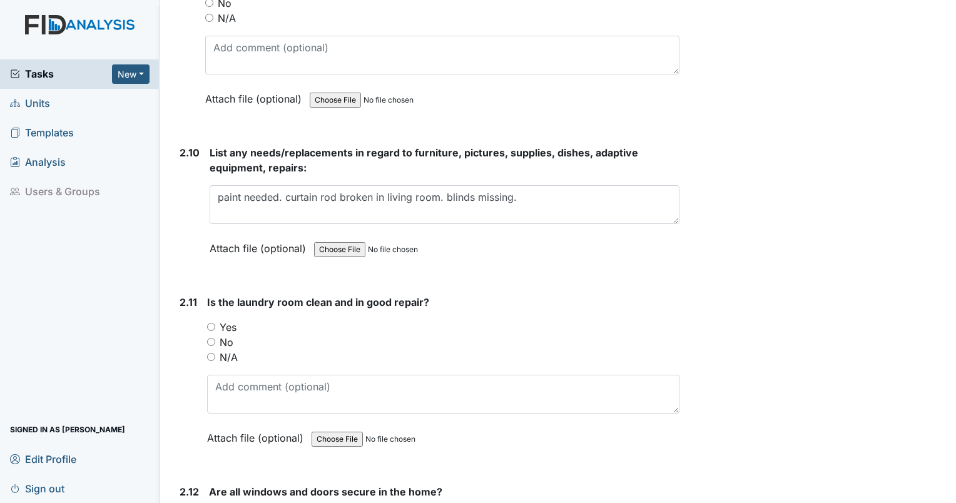
click at [210, 338] on input "No" at bounding box center [211, 342] width 8 height 8
radio input "true"
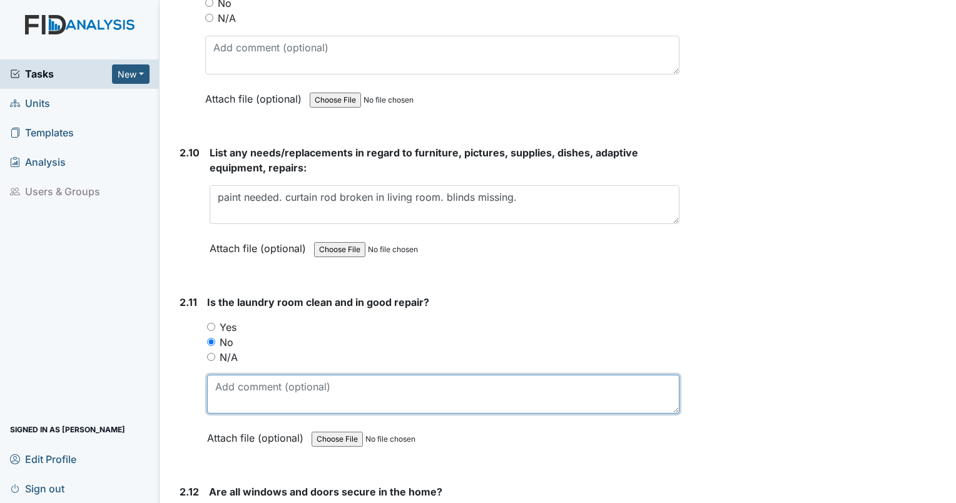
click at [245, 397] on textarea at bounding box center [443, 394] width 472 height 39
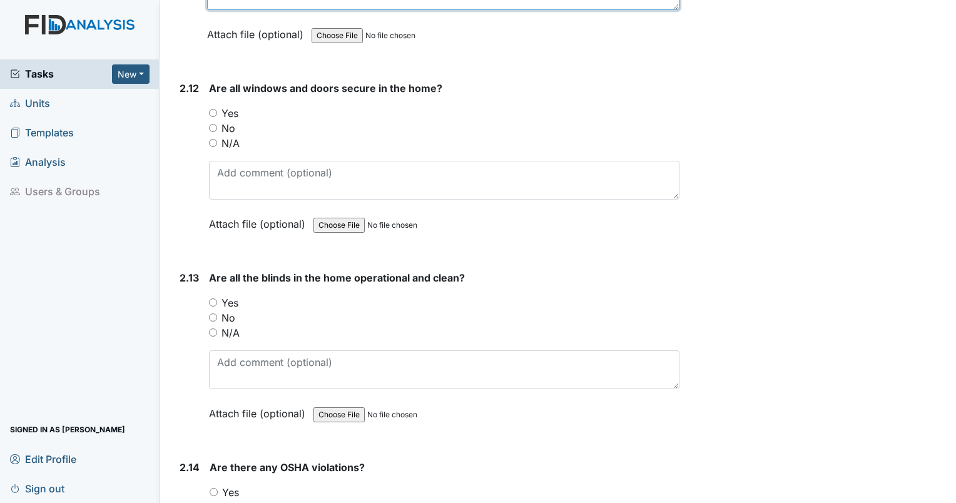
scroll to position [4069, 0]
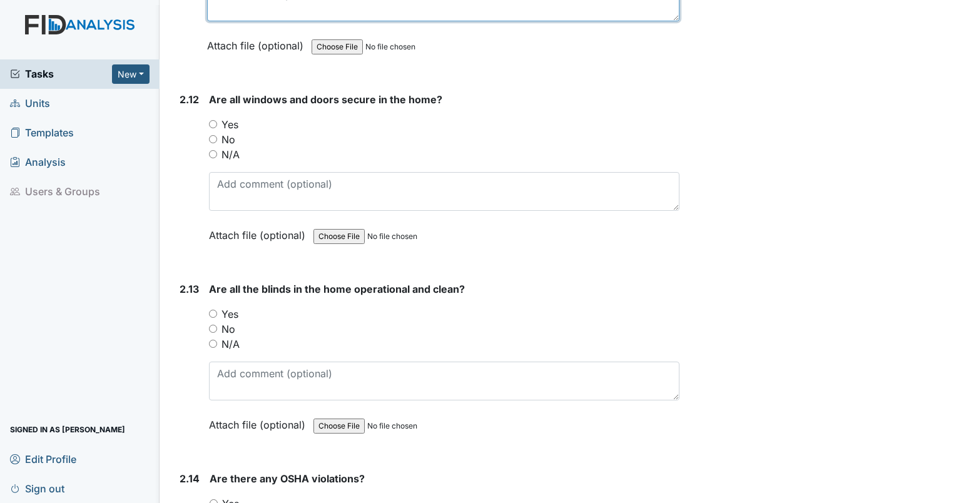
type textarea "linen behind dryer."
click at [210, 120] on input "Yes" at bounding box center [213, 124] width 8 height 8
radio input "true"
click at [210, 325] on input "No" at bounding box center [213, 329] width 8 height 8
radio input "true"
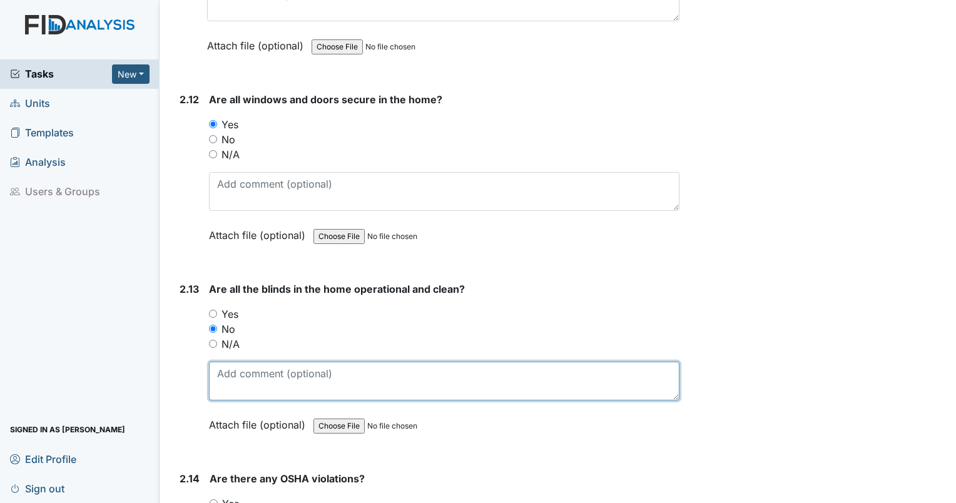
click at [248, 363] on textarea at bounding box center [444, 381] width 470 height 39
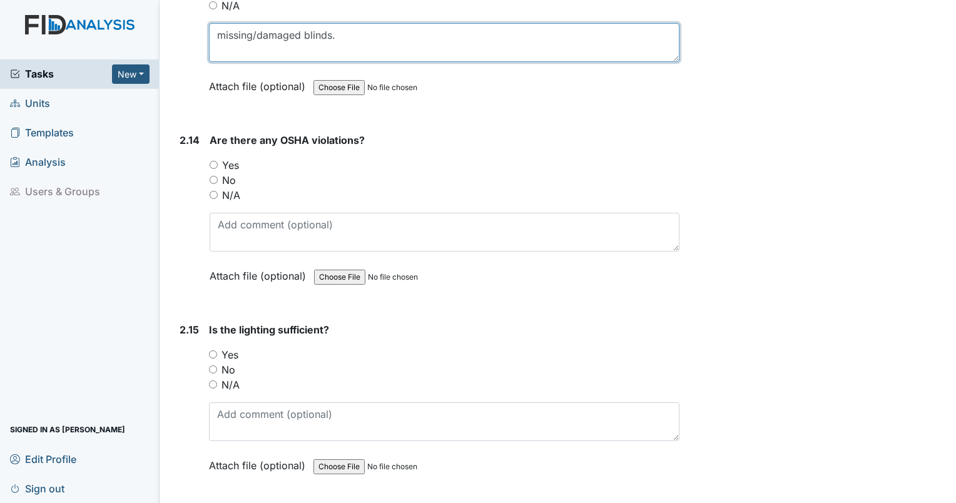
scroll to position [4440, 0]
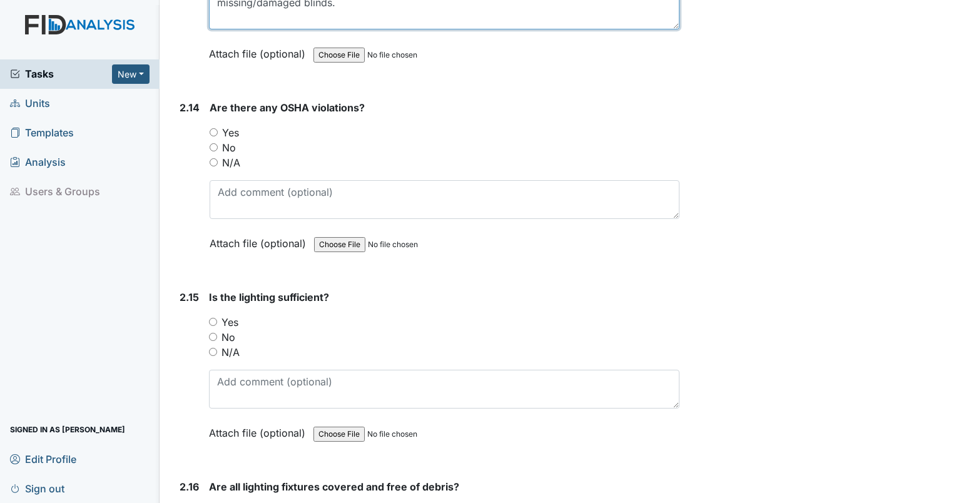
type textarea "missing/damaged blinds."
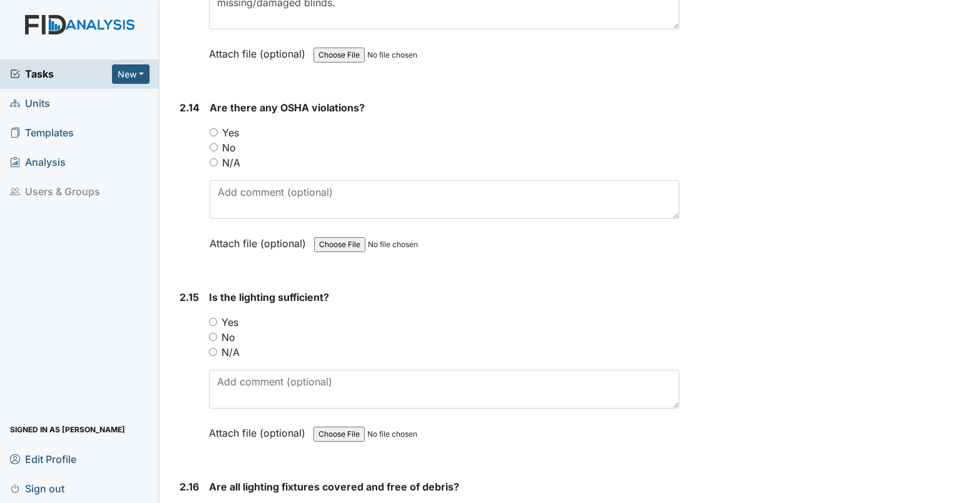
click at [211, 143] on input "No" at bounding box center [214, 147] width 8 height 8
radio input "true"
click at [213, 318] on input "Yes" at bounding box center [213, 322] width 8 height 8
radio input "true"
click at [210, 502] on input "Yes" at bounding box center [213, 511] width 8 height 8
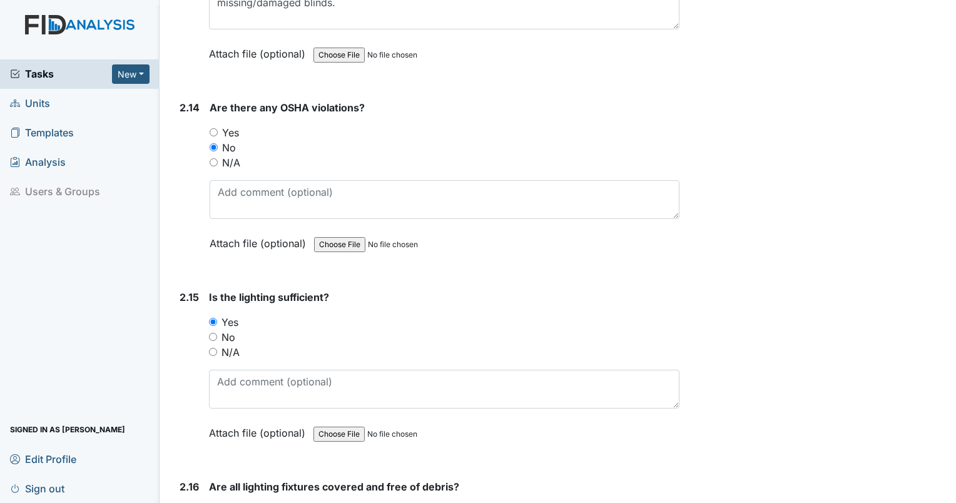
radio input "true"
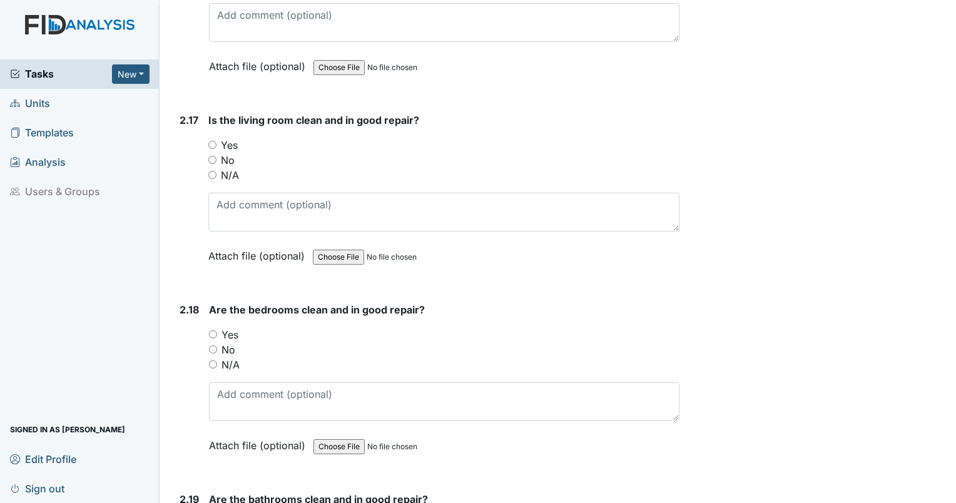
scroll to position [4985, 0]
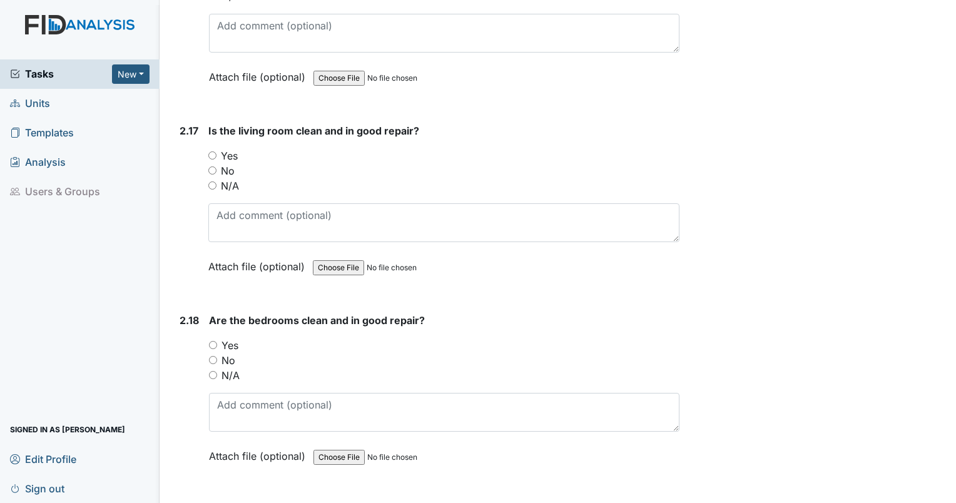
click at [213, 151] on input "Yes" at bounding box center [212, 155] width 8 height 8
radio input "true"
click at [213, 338] on div "Yes" at bounding box center [444, 345] width 470 height 15
click at [211, 341] on input "Yes" at bounding box center [213, 345] width 8 height 8
radio input "true"
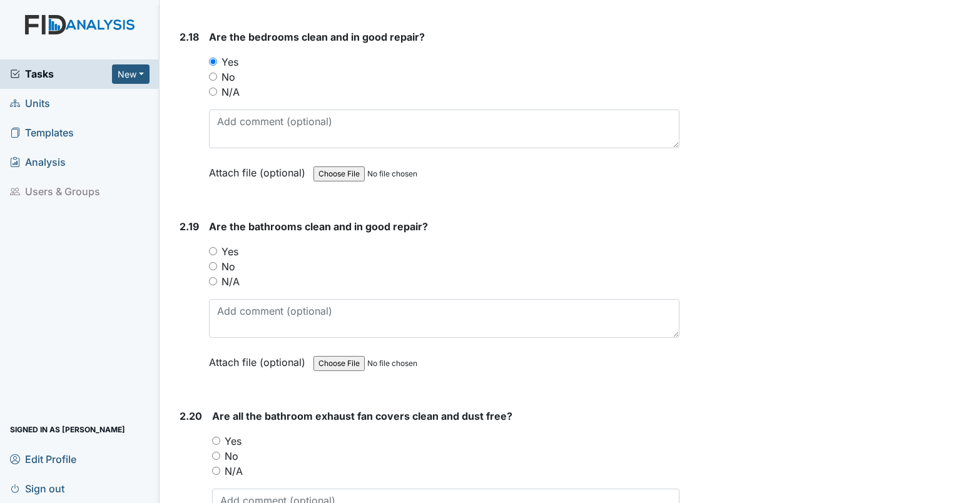
scroll to position [5290, 0]
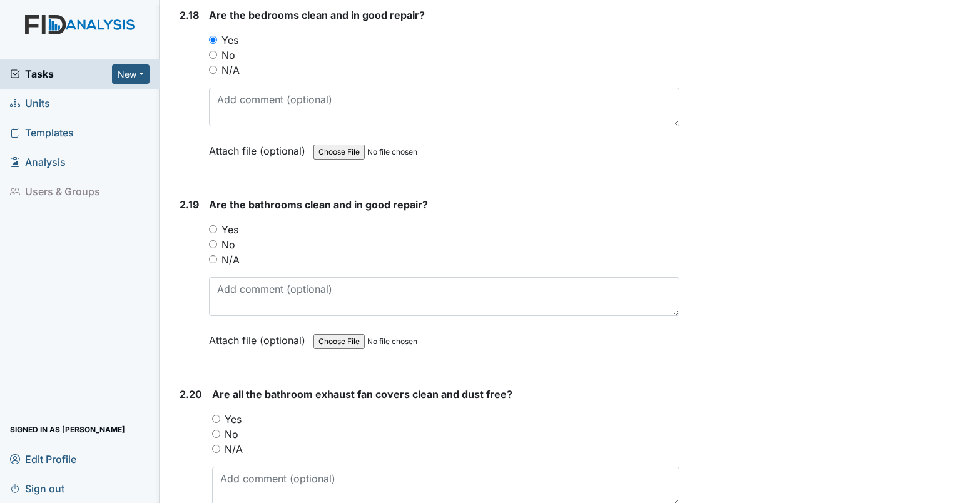
click at [210, 225] on input "Yes" at bounding box center [213, 229] width 8 height 8
radio input "true"
click at [213, 415] on input "Yes" at bounding box center [216, 419] width 8 height 8
radio input "true"
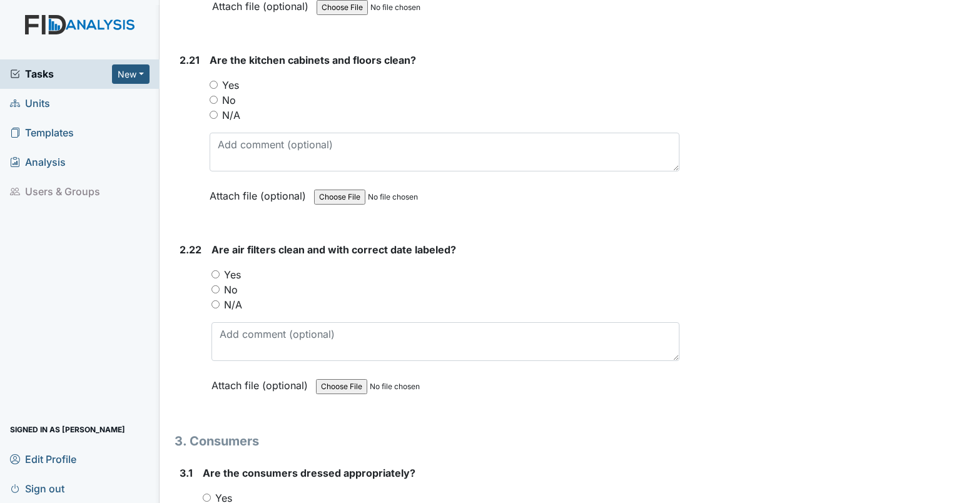
scroll to position [5803, 0]
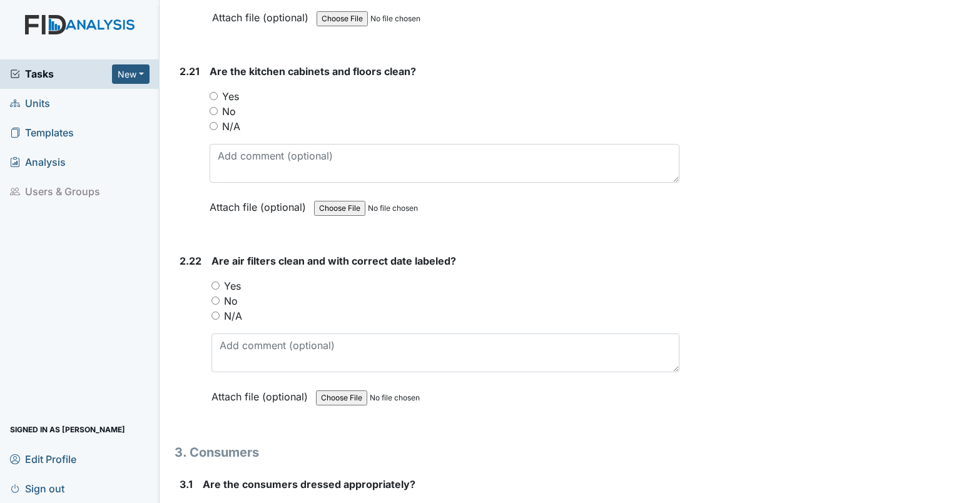
click at [205, 78] on div "2.21 Are the kitchen cabinets and floors clean? You must select one of the belo…" at bounding box center [427, 149] width 505 height 170
click at [212, 92] on input "Yes" at bounding box center [214, 96] width 8 height 8
radio input "true"
click at [215, 296] on input "No" at bounding box center [215, 300] width 8 height 8
radio input "true"
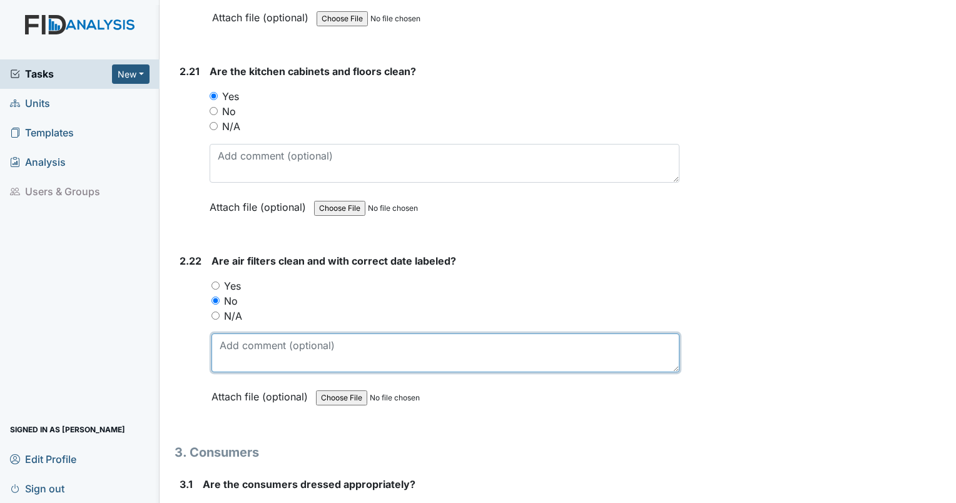
click at [242, 333] on textarea at bounding box center [445, 352] width 468 height 39
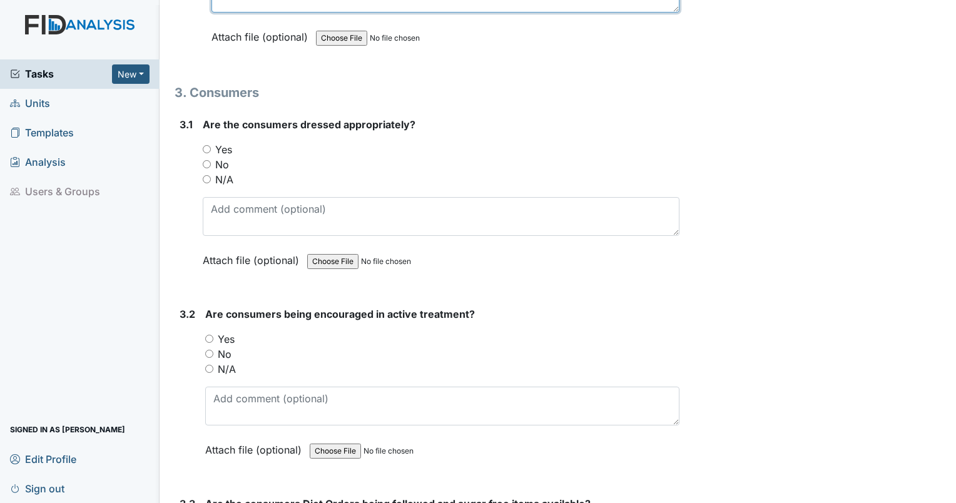
scroll to position [6174, 0]
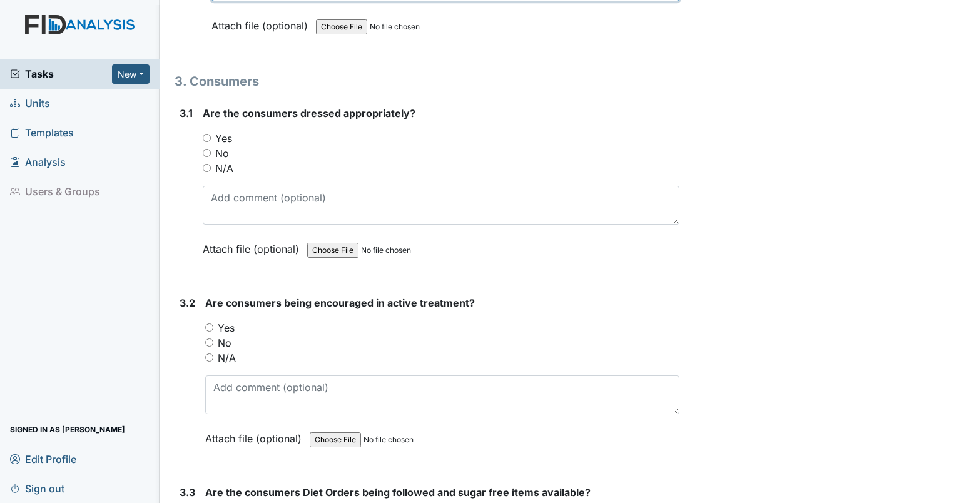
type textarea "filter installed backwards."
click at [208, 134] on input "Yes" at bounding box center [207, 138] width 8 height 8
radio input "true"
click at [212, 323] on input "Yes" at bounding box center [209, 327] width 8 height 8
radio input "true"
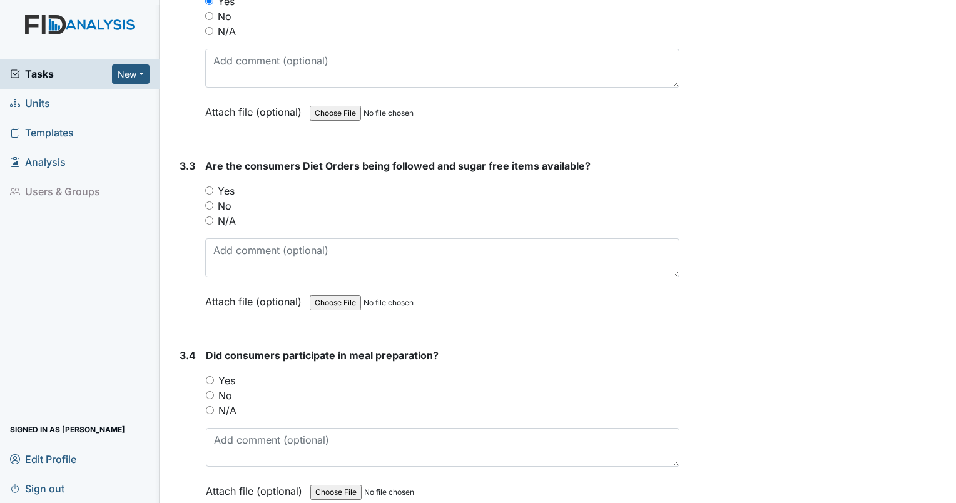
scroll to position [6511, 0]
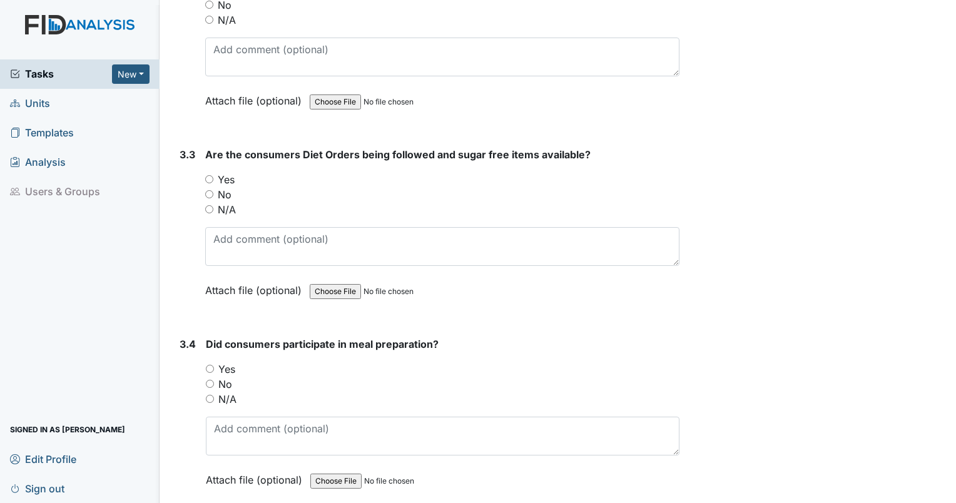
click at [210, 175] on input "Yes" at bounding box center [209, 179] width 8 height 8
radio input "true"
click at [207, 392] on div "N/A" at bounding box center [442, 399] width 473 height 15
click at [208, 395] on input "N/A" at bounding box center [210, 399] width 8 height 8
radio input "true"
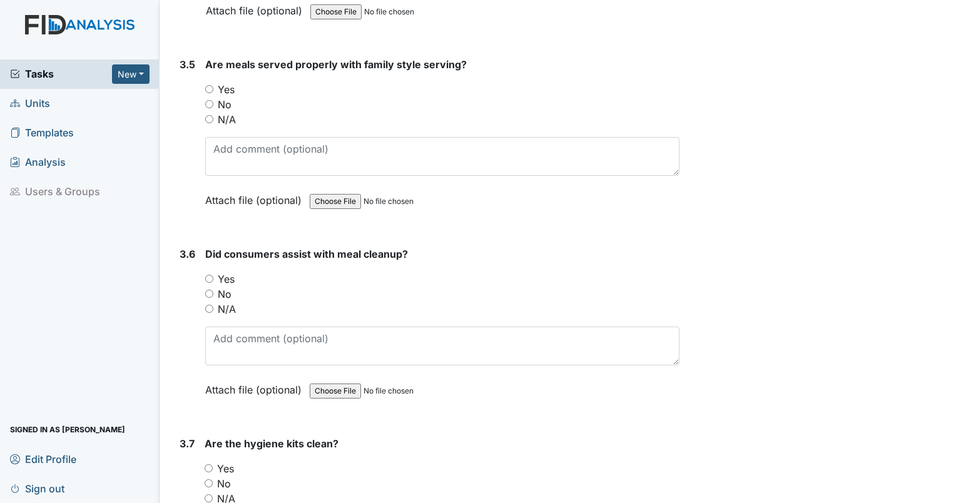
scroll to position [6991, 0]
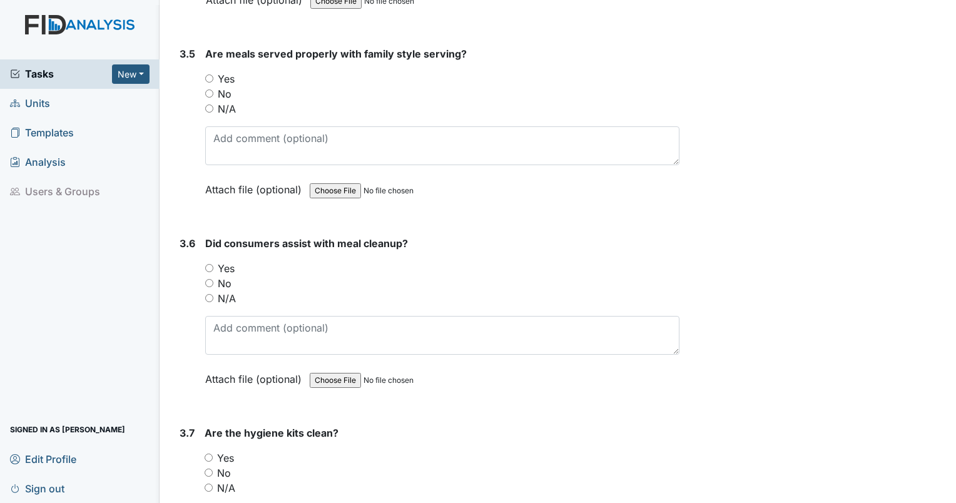
click at [209, 104] on input "N/A" at bounding box center [209, 108] width 8 height 8
radio input "true"
click at [210, 294] on input "N/A" at bounding box center [209, 298] width 8 height 8
radio input "true"
click at [213, 450] on div "Yes" at bounding box center [442, 457] width 475 height 15
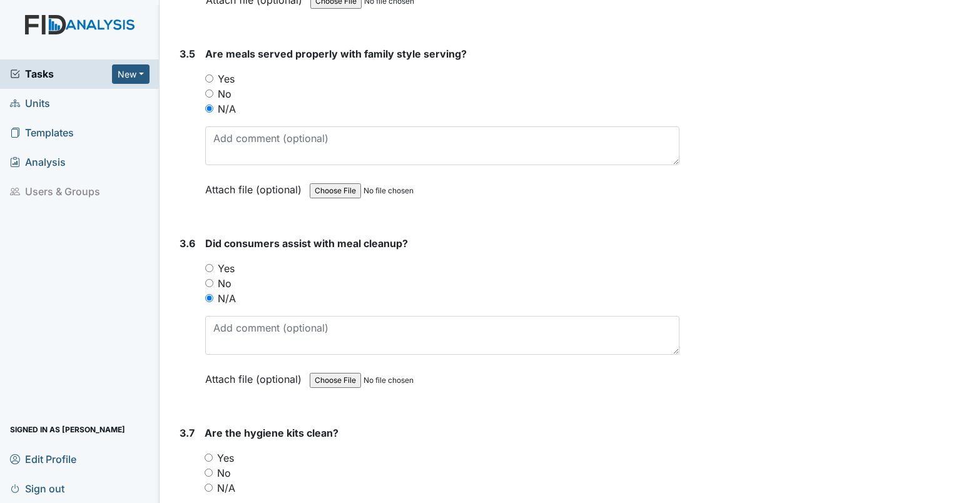
click at [210, 453] on input "Yes" at bounding box center [209, 457] width 8 height 8
radio input "true"
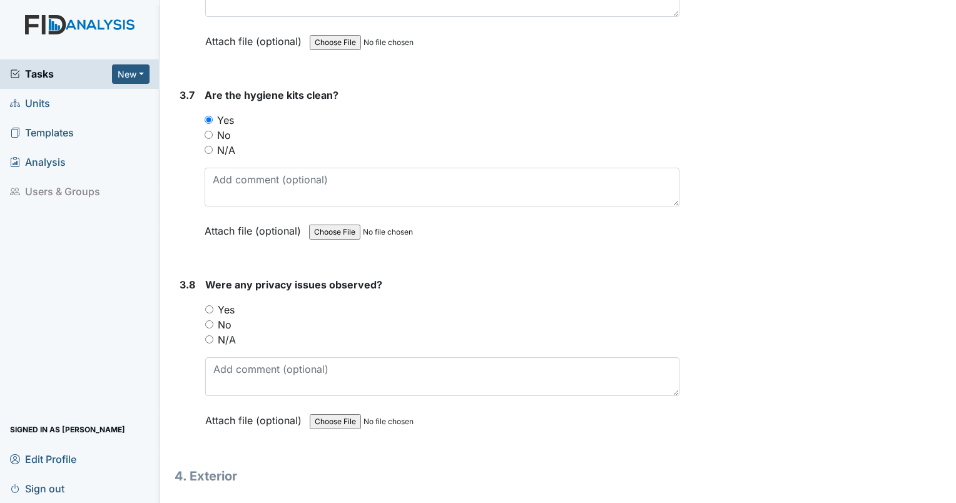
scroll to position [7536, 0]
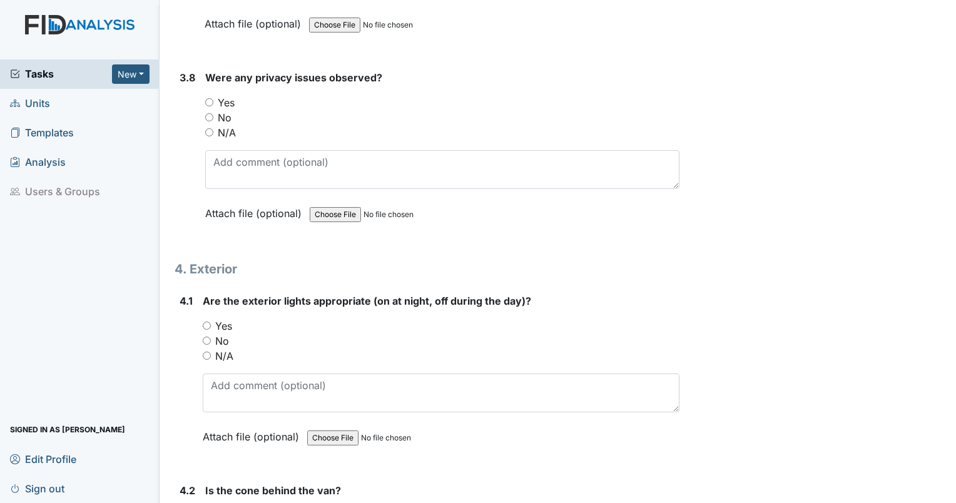
click at [209, 128] on input "N/A" at bounding box center [209, 132] width 8 height 8
radio input "true"
click at [210, 110] on div "No" at bounding box center [442, 117] width 474 height 15
click at [211, 113] on input "No" at bounding box center [209, 117] width 8 height 8
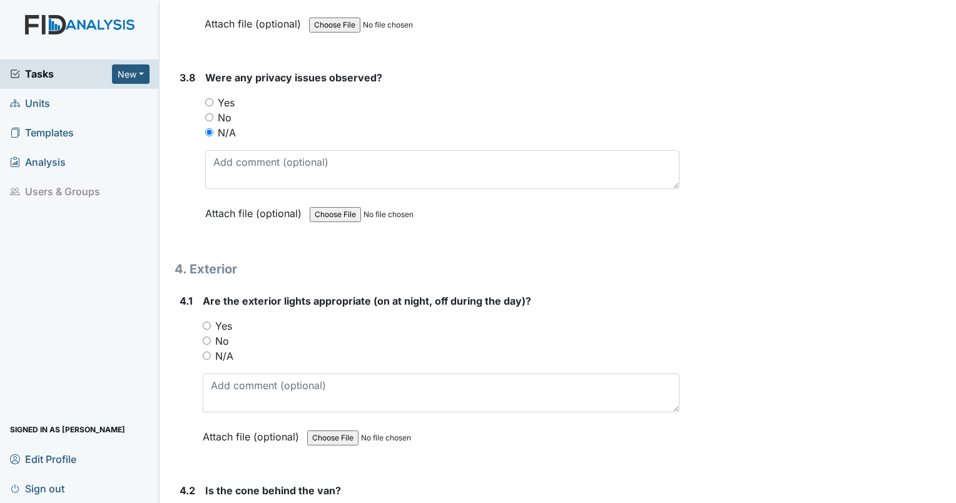
radio input "true"
click at [203, 322] on input "Yes" at bounding box center [207, 326] width 8 height 8
radio input "true"
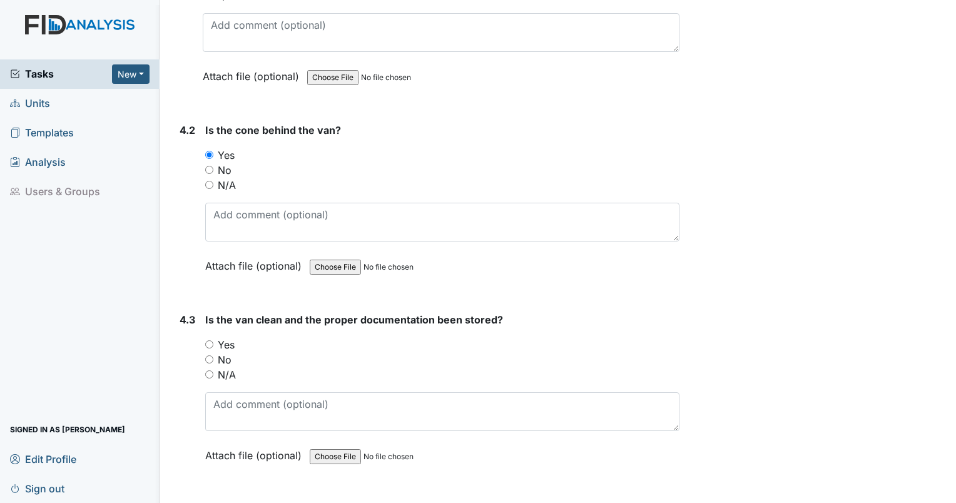
scroll to position [7918, 0]
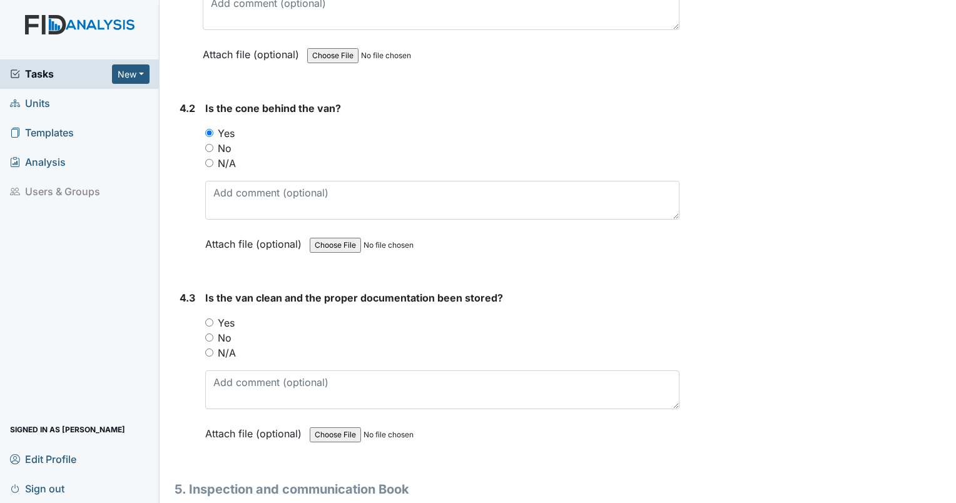
click at [210, 333] on input "No" at bounding box center [209, 337] width 8 height 8
radio input "true"
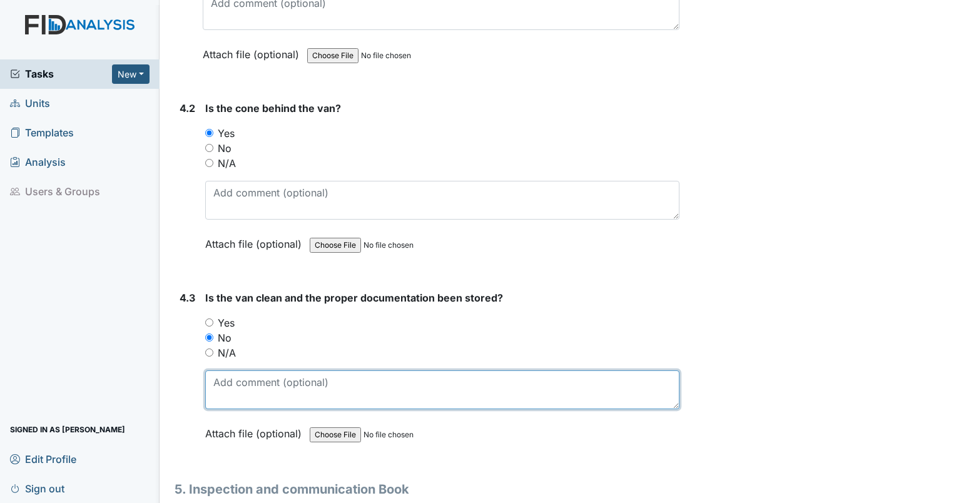
click at [253, 370] on textarea at bounding box center [442, 389] width 474 height 39
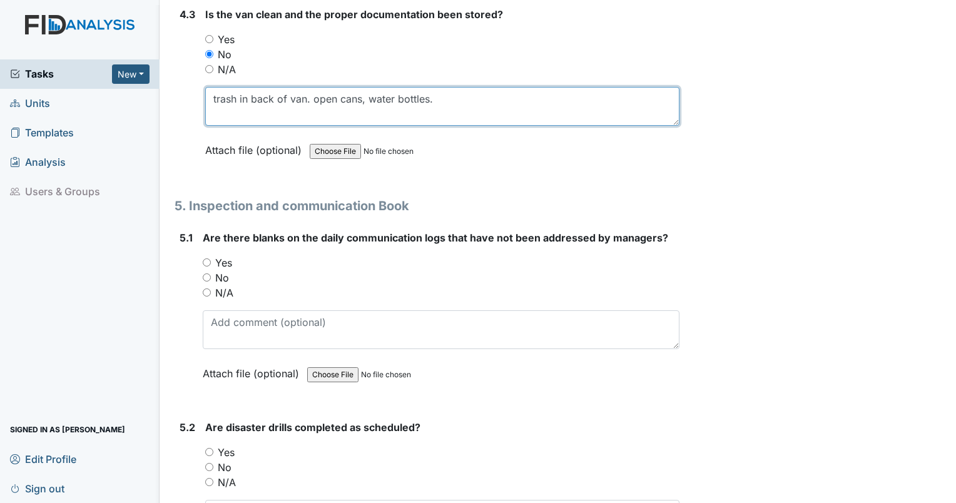
scroll to position [8278, 0]
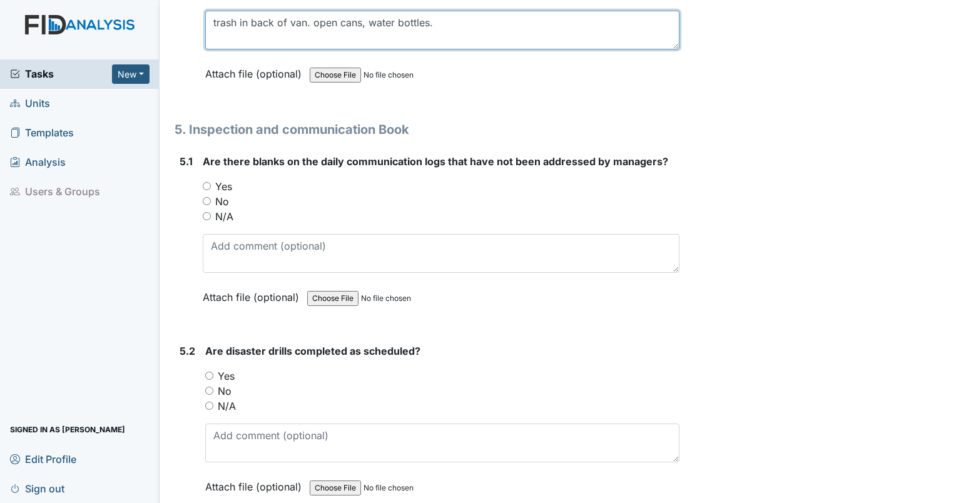
type textarea "trash in back of van. open cans, water bottles."
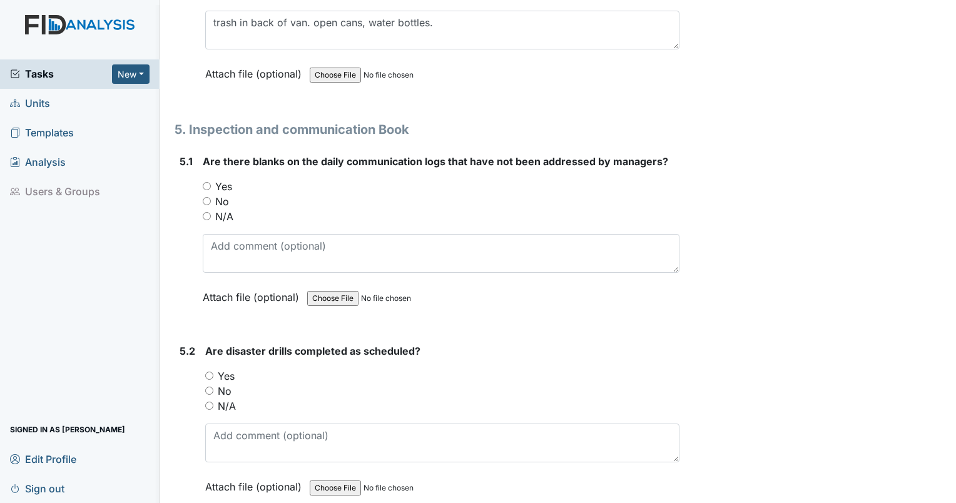
click at [205, 197] on input "No" at bounding box center [207, 201] width 8 height 8
radio input "true"
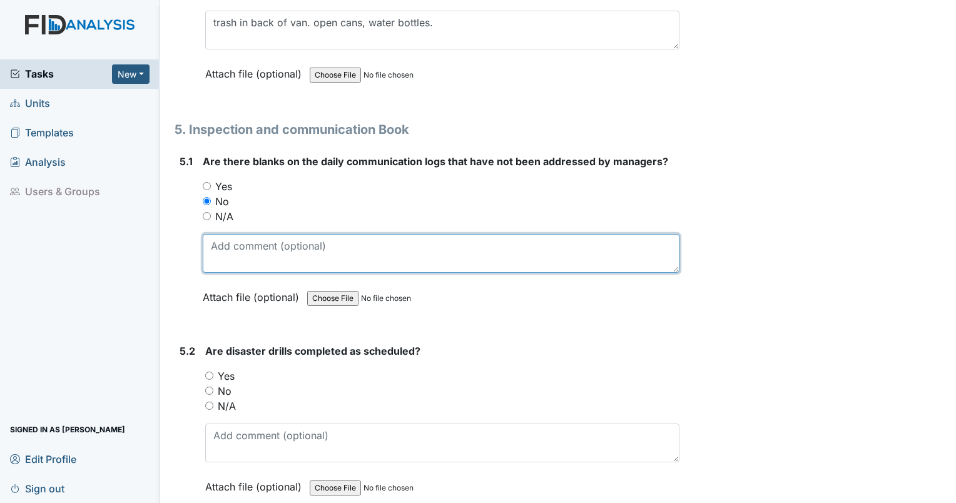
click at [263, 236] on textarea at bounding box center [441, 253] width 477 height 39
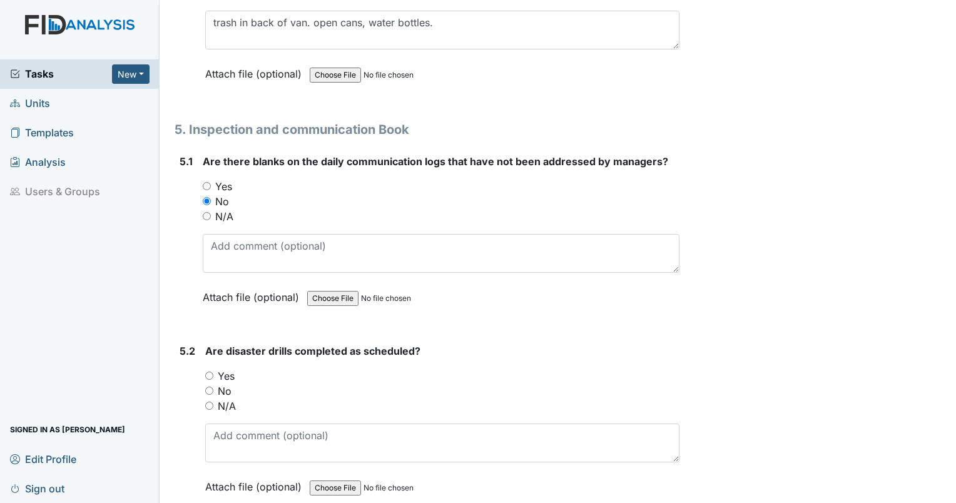
click at [208, 387] on input "No" at bounding box center [209, 391] width 8 height 8
radio input "true"
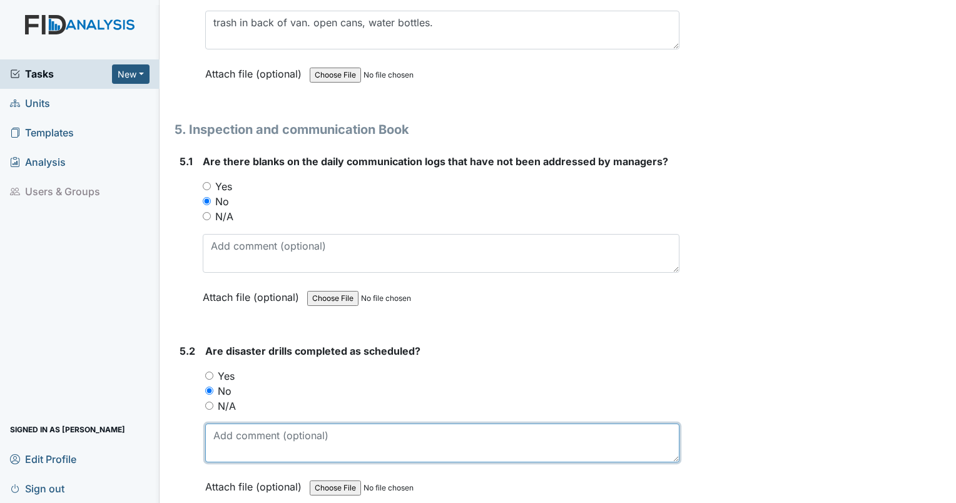
click at [241, 423] on textarea at bounding box center [442, 442] width 474 height 39
type textarea "m"
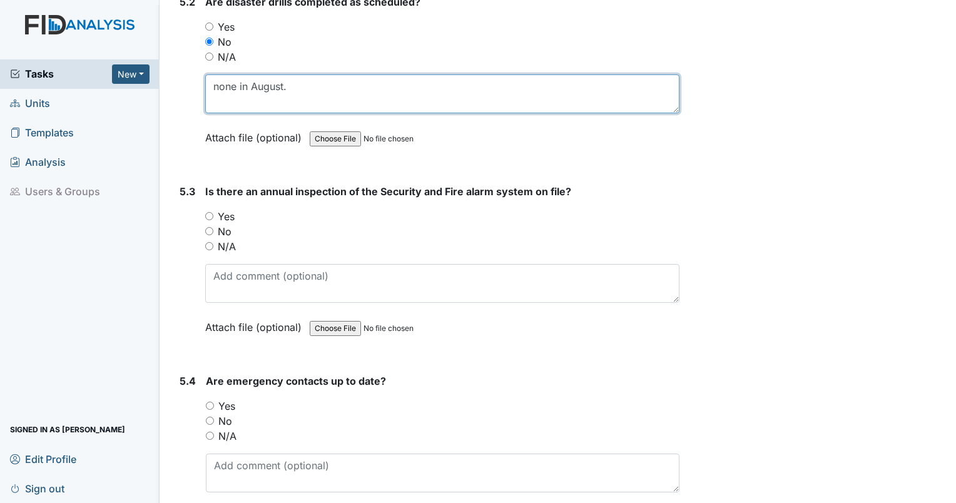
scroll to position [8659, 0]
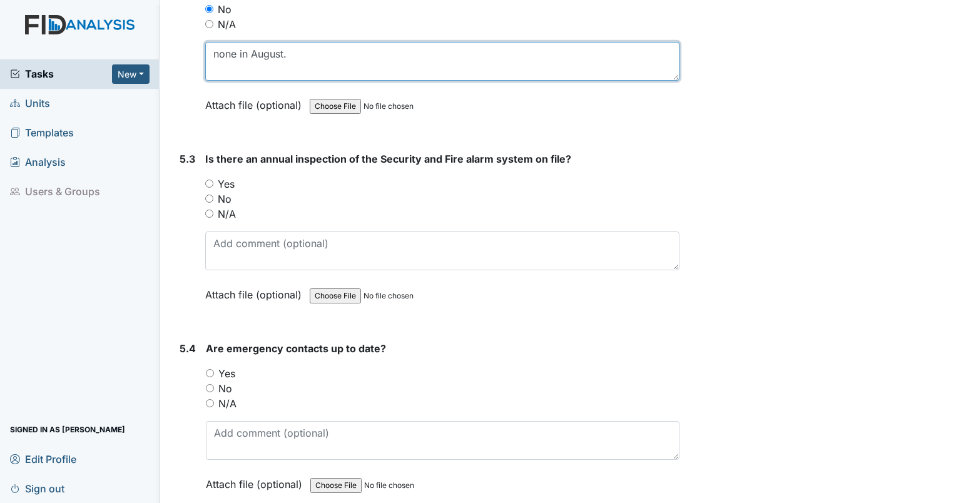
type textarea "none in August."
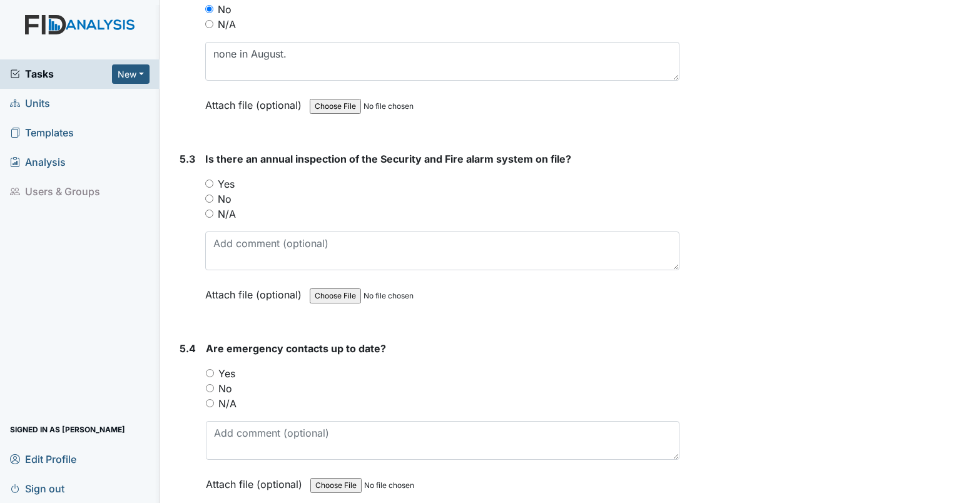
click at [206, 180] on input "Yes" at bounding box center [209, 184] width 8 height 8
radio input "true"
click at [212, 369] on input "Yes" at bounding box center [210, 373] width 8 height 8
radio input "true"
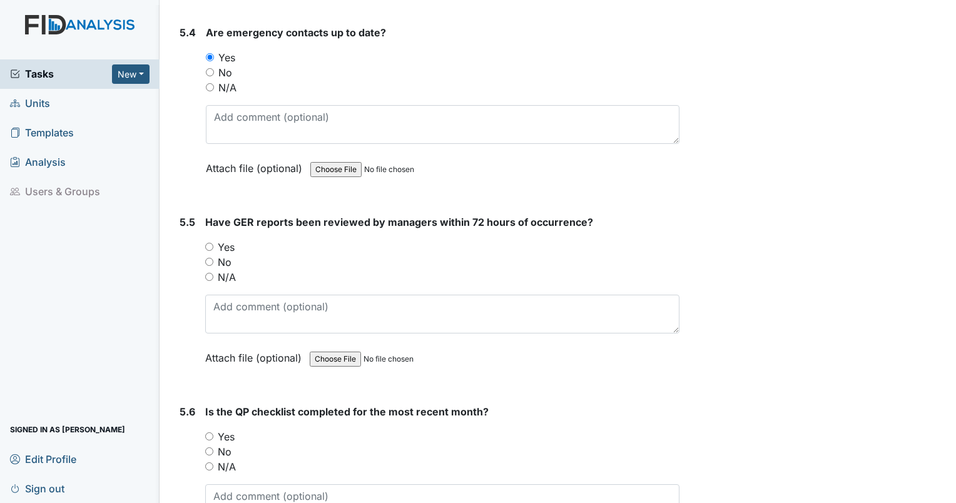
scroll to position [8997, 0]
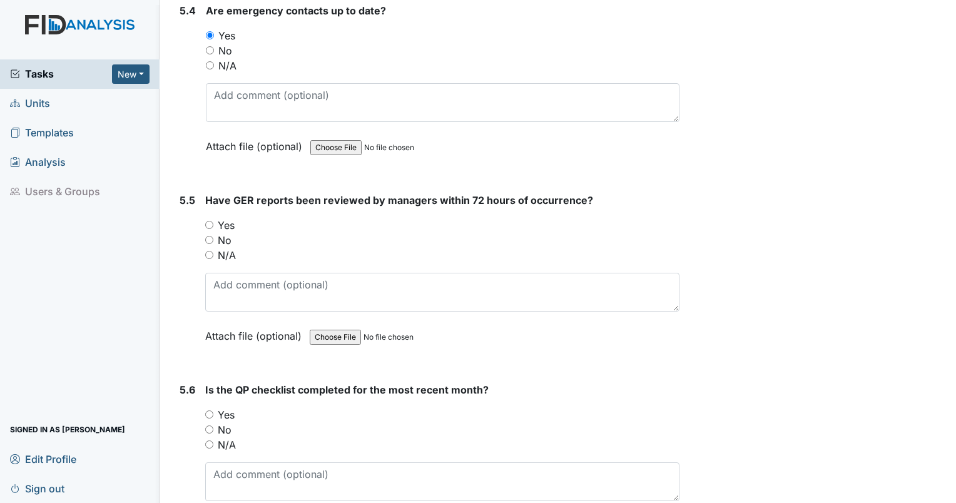
click at [213, 236] on input "No" at bounding box center [209, 240] width 8 height 8
radio input "true"
click at [390, 28] on div "Yes" at bounding box center [442, 35] width 473 height 15
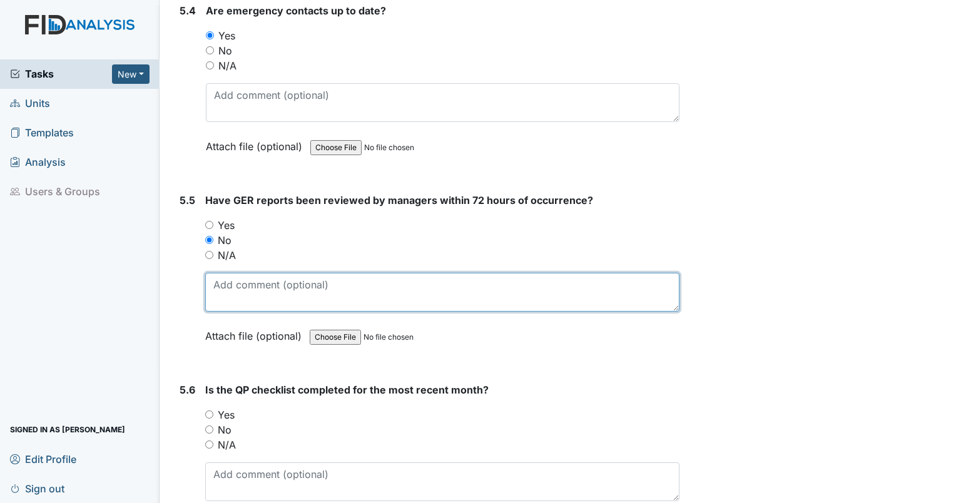
click at [253, 273] on textarea at bounding box center [442, 292] width 474 height 39
type textarea "9/4 reviewed 9/9"
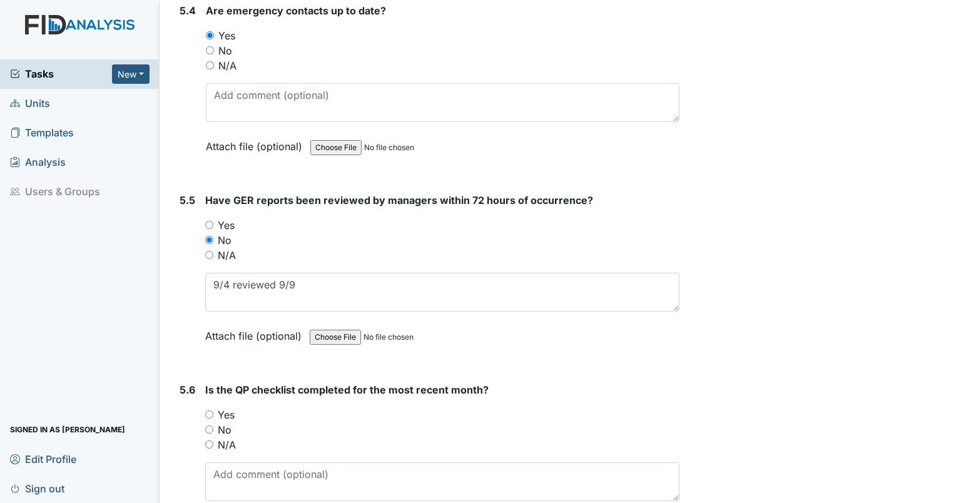
click at [208, 410] on input "Yes" at bounding box center [209, 414] width 8 height 8
radio input "true"
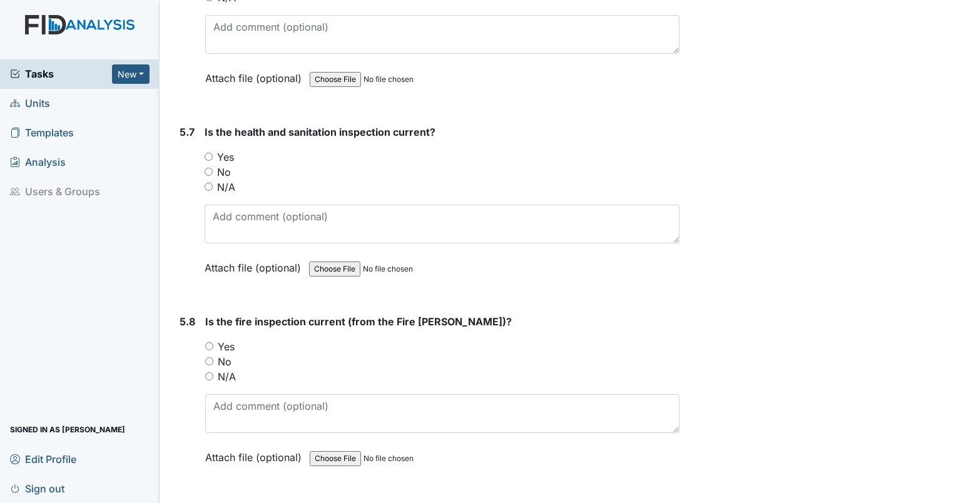
scroll to position [9499, 0]
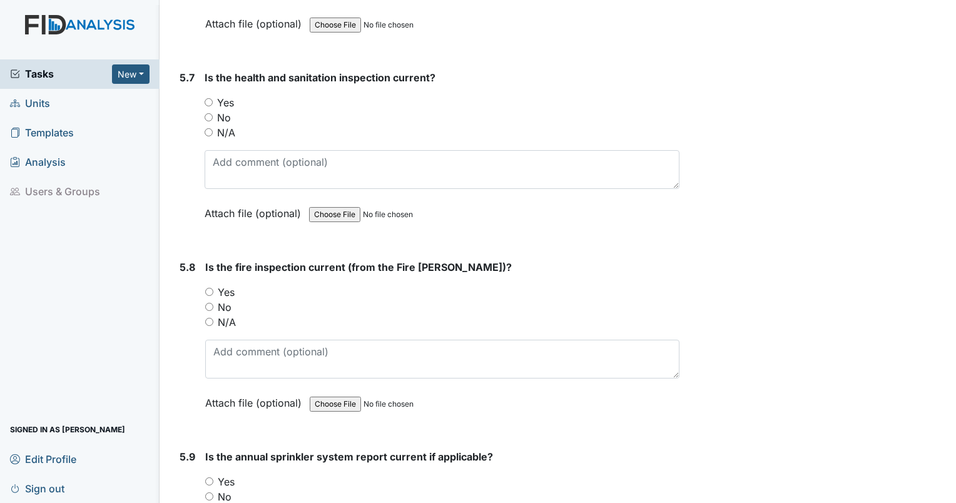
click at [208, 98] on input "Yes" at bounding box center [209, 102] width 8 height 8
radio input "true"
click at [206, 288] on input "Yes" at bounding box center [209, 292] width 8 height 8
radio input "true"
click at [211, 474] on div "Yes" at bounding box center [442, 481] width 474 height 15
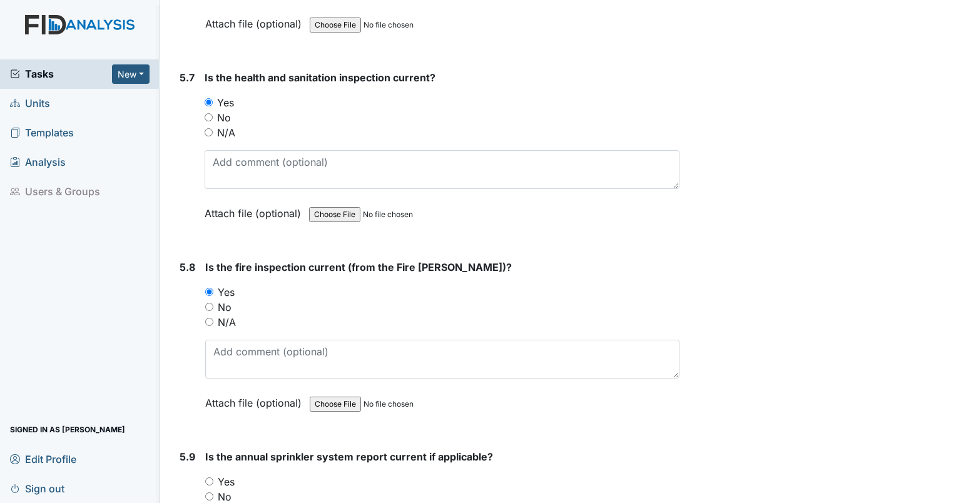
click at [211, 477] on input "Yes" at bounding box center [209, 481] width 8 height 8
radio input "true"
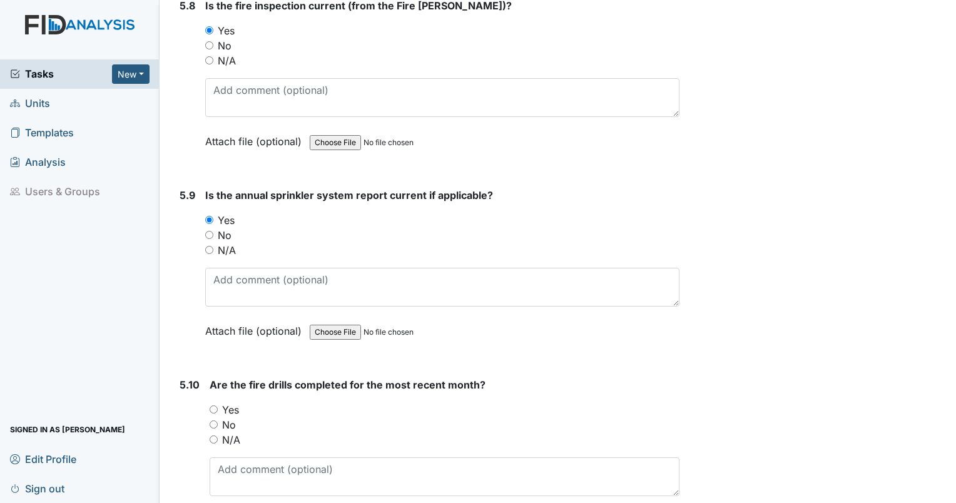
scroll to position [9823, 0]
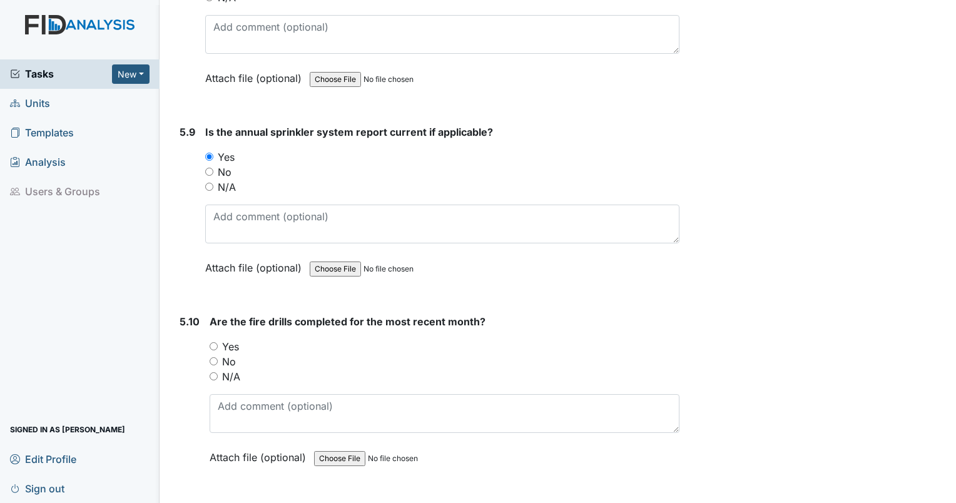
click at [213, 342] on input "Yes" at bounding box center [214, 346] width 8 height 8
radio input "true"
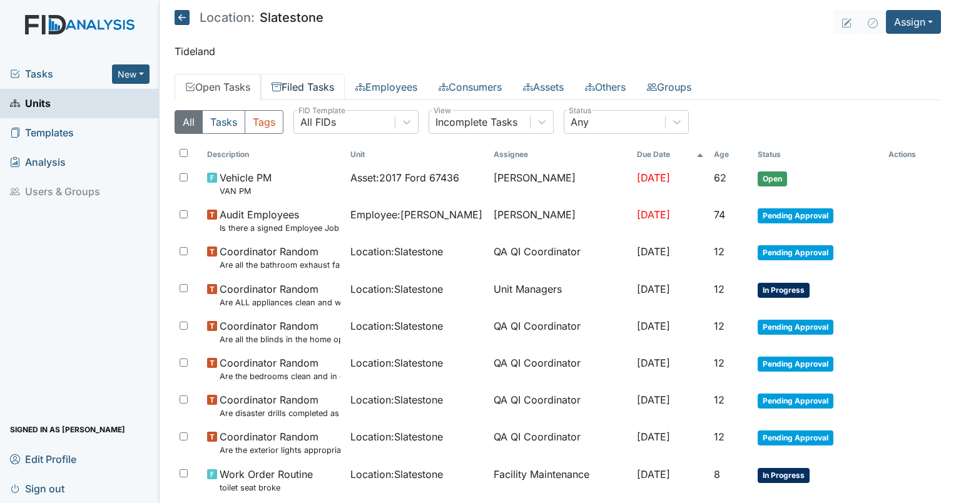
click at [305, 90] on link "Filed Tasks" at bounding box center [303, 87] width 84 height 26
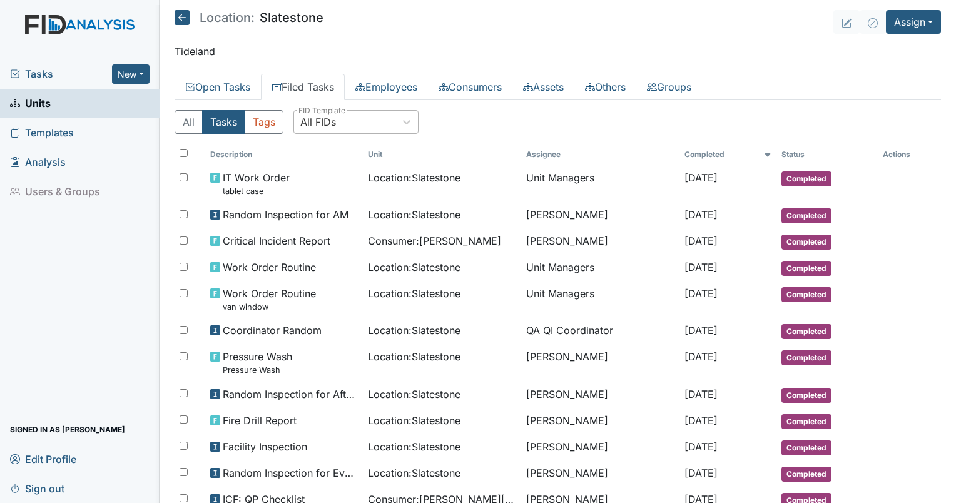
click at [327, 113] on div "All FIDs" at bounding box center [344, 122] width 101 height 23
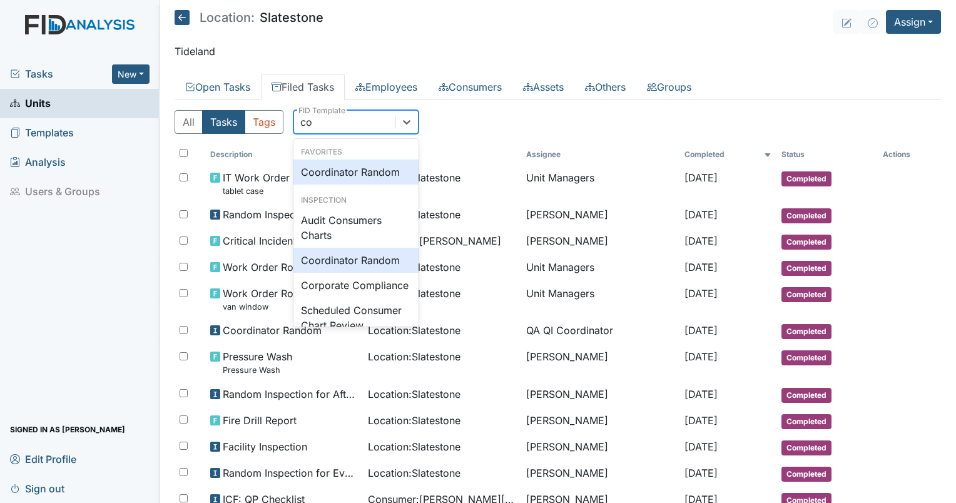
type input "coo"
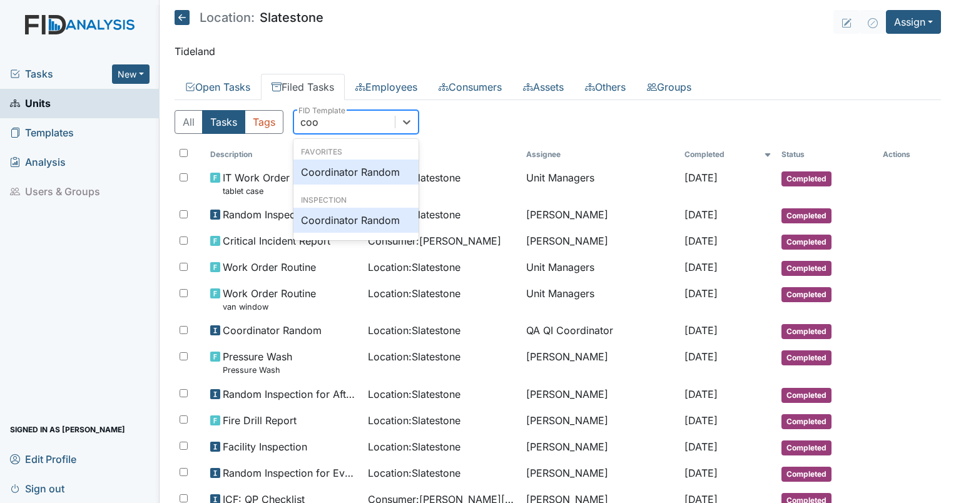
click at [355, 163] on div "Coordinator Random" at bounding box center [355, 171] width 125 height 25
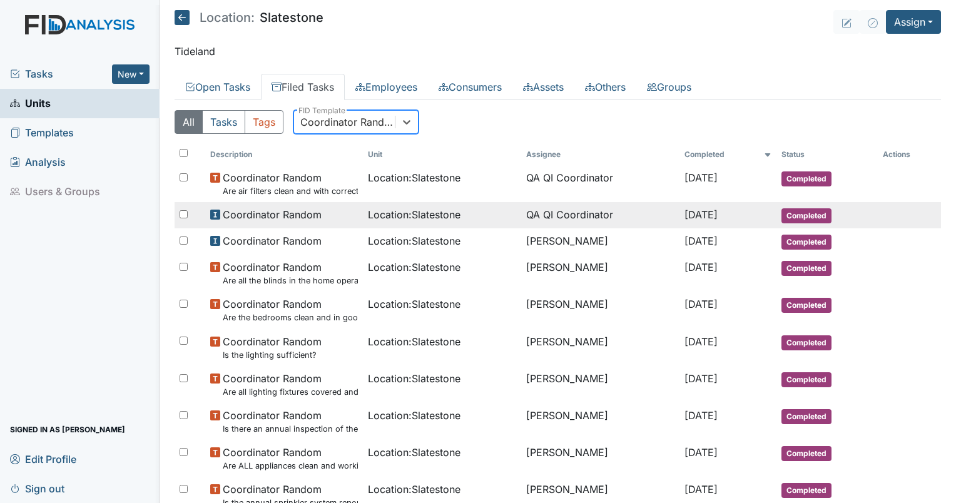
click at [522, 214] on td "QA QI Coordinator" at bounding box center [600, 215] width 158 height 26
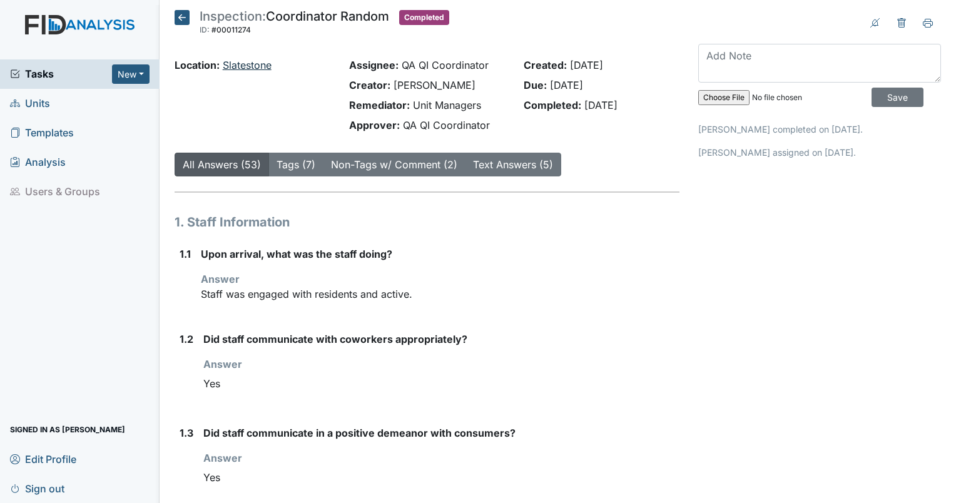
click at [241, 69] on link "Slatestone" at bounding box center [247, 65] width 49 height 13
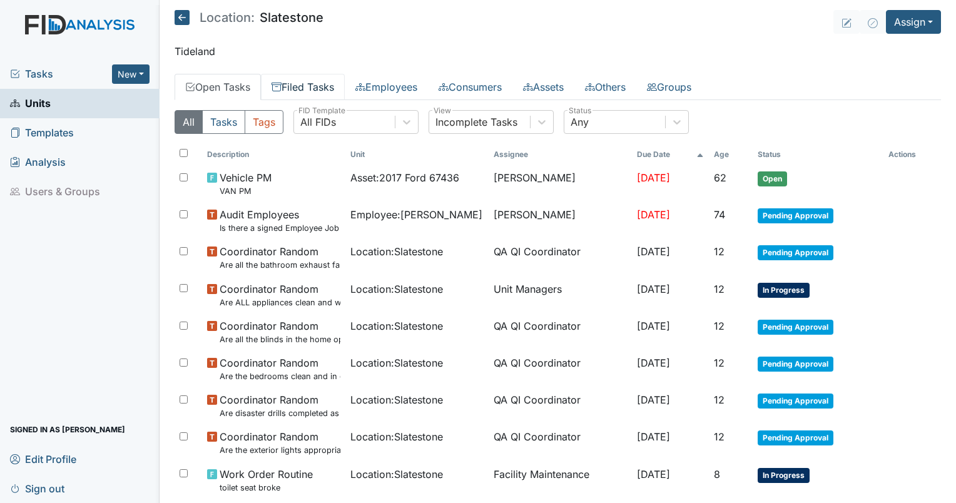
click at [308, 78] on link "Filed Tasks" at bounding box center [303, 87] width 84 height 26
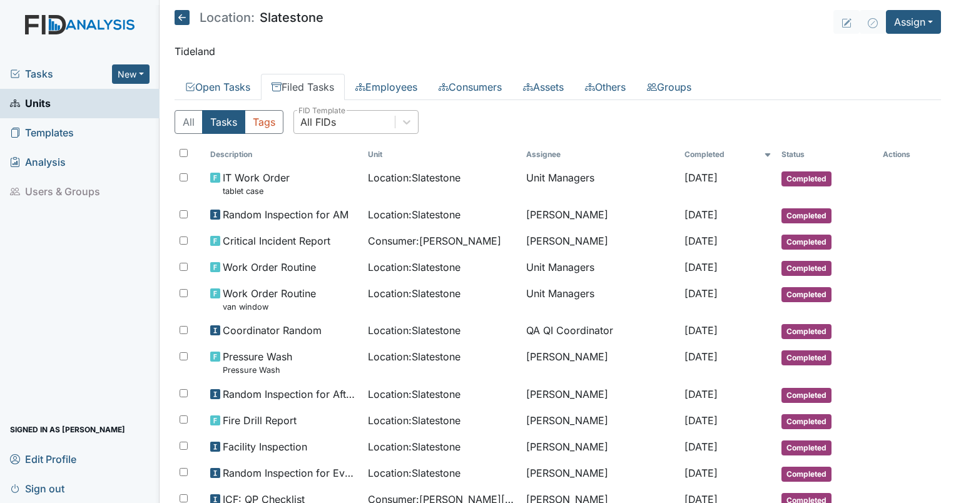
click at [333, 120] on div "All FIDs" at bounding box center [318, 121] width 36 height 15
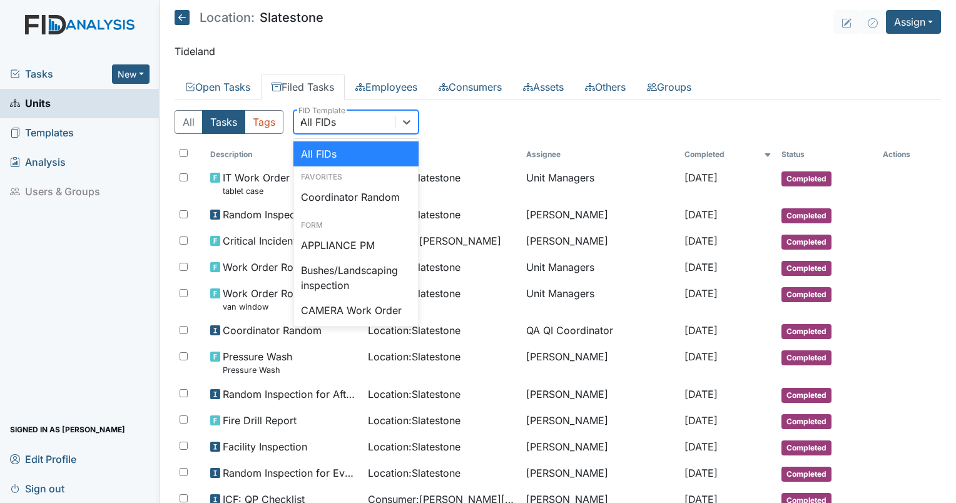
type input "qp"
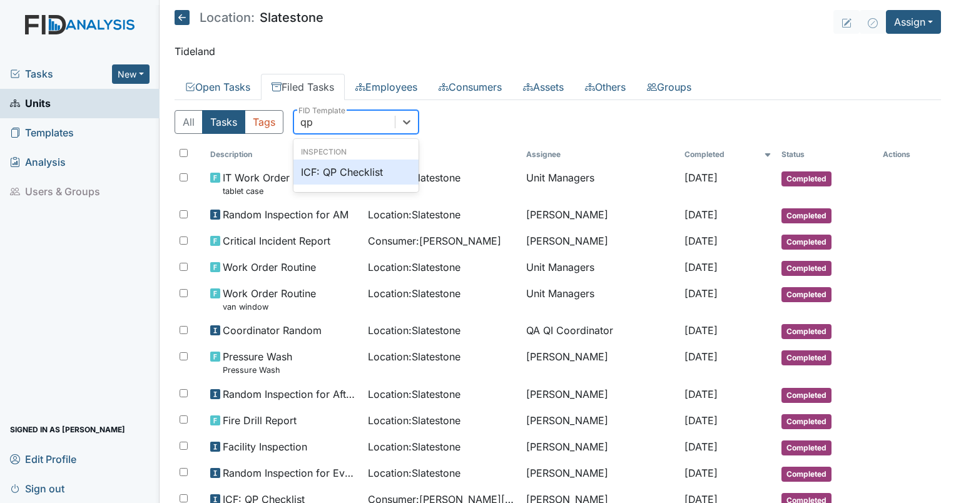
click at [358, 167] on div "ICF: QP Checklist" at bounding box center [355, 171] width 125 height 25
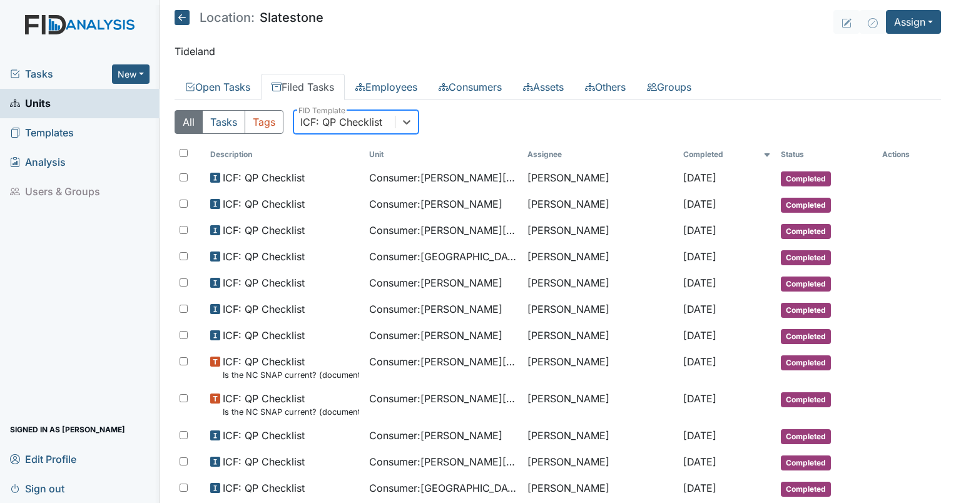
click at [325, 123] on div "ICF: QP Checklist" at bounding box center [341, 121] width 82 height 15
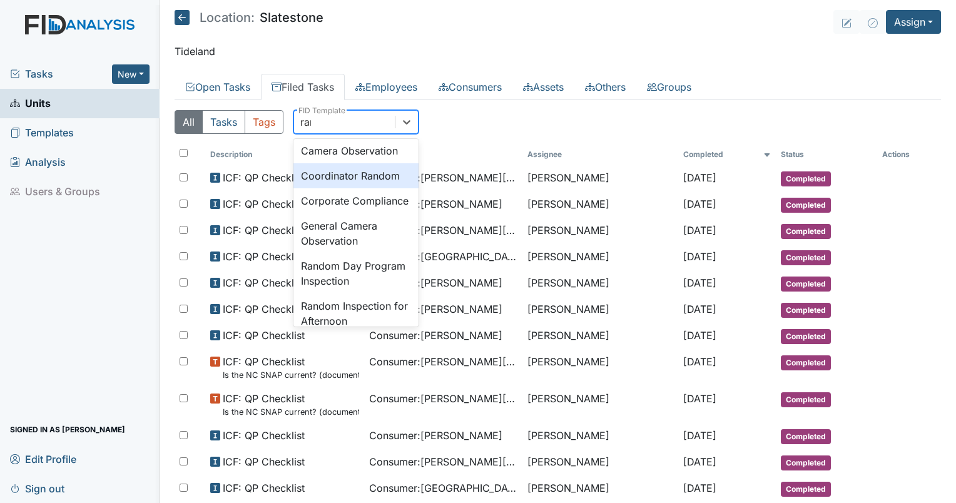
scroll to position [44, 0]
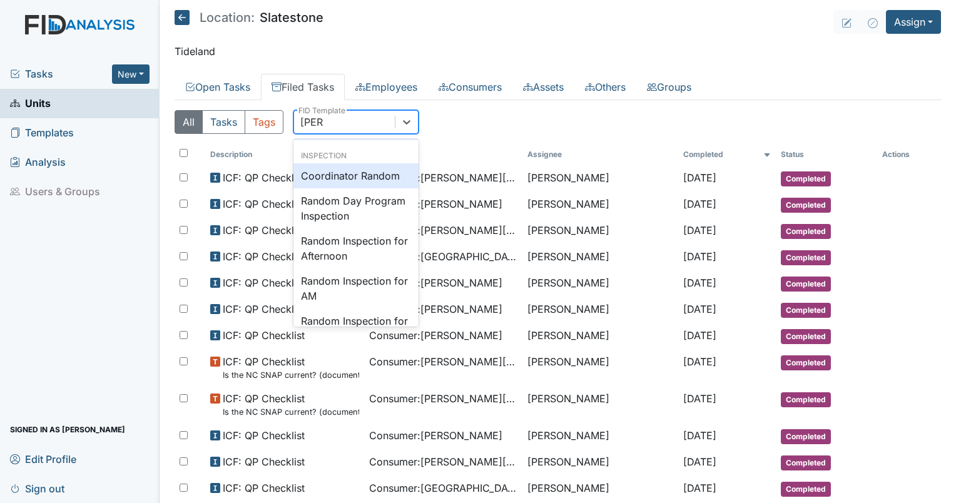
type input "random"
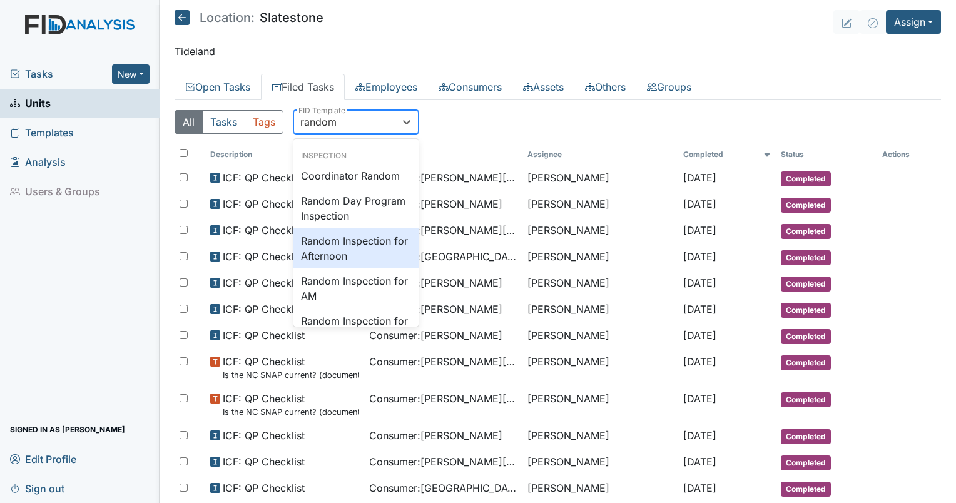
click at [353, 263] on div "Random Inspection for Afternoon" at bounding box center [355, 248] width 125 height 40
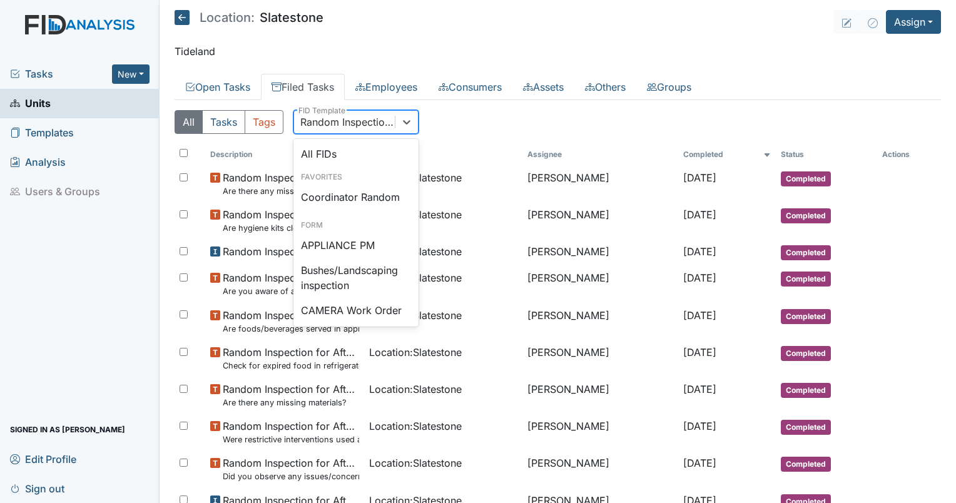
click at [383, 118] on div "Random Inspection for Afternoon" at bounding box center [348, 121] width 96 height 15
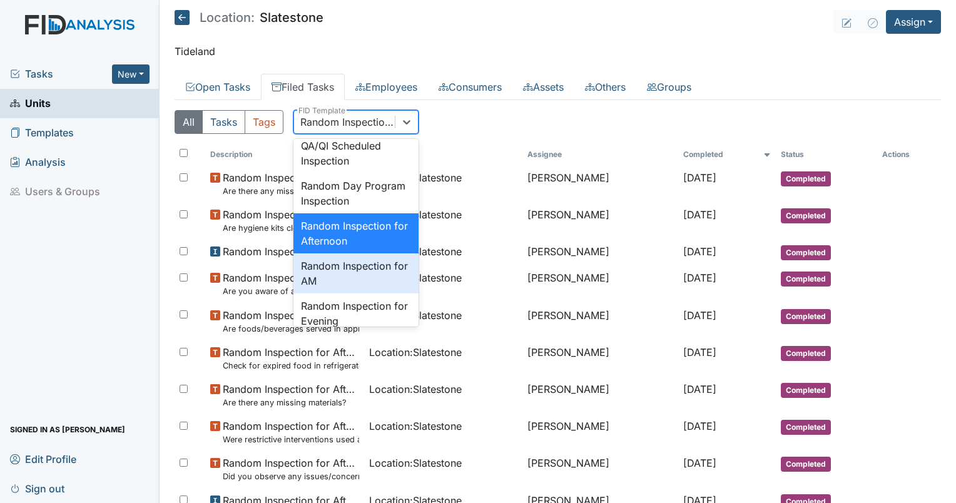
click at [363, 293] on div "Random Inspection for AM" at bounding box center [355, 273] width 125 height 40
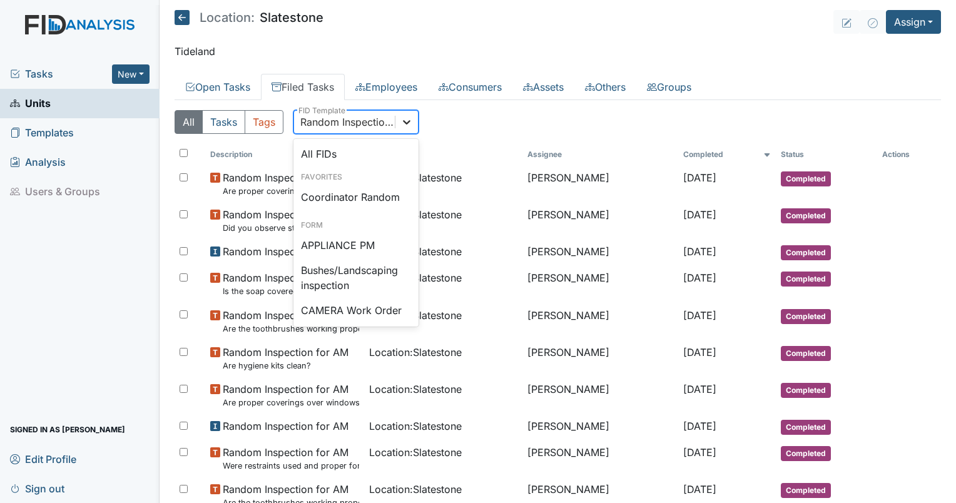
click at [408, 111] on div at bounding box center [406, 122] width 23 height 23
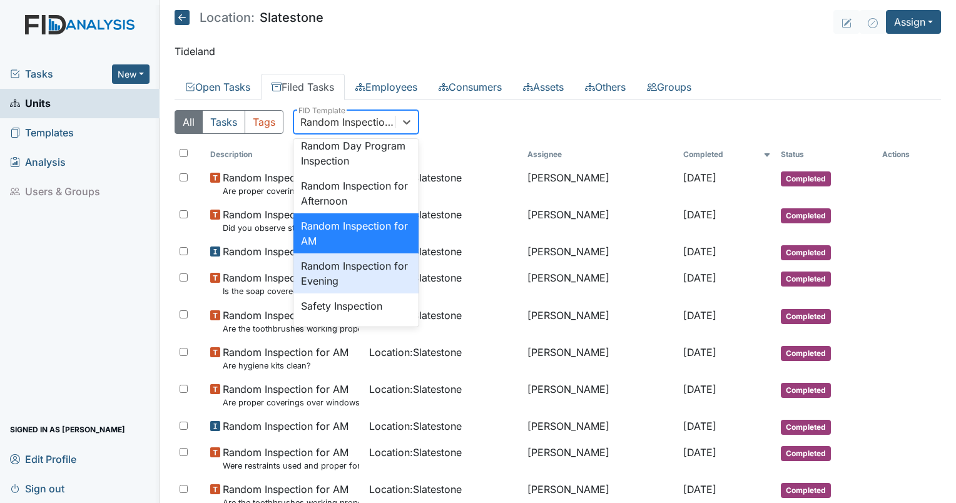
click at [387, 293] on div "Random Inspection for Evening" at bounding box center [355, 273] width 125 height 40
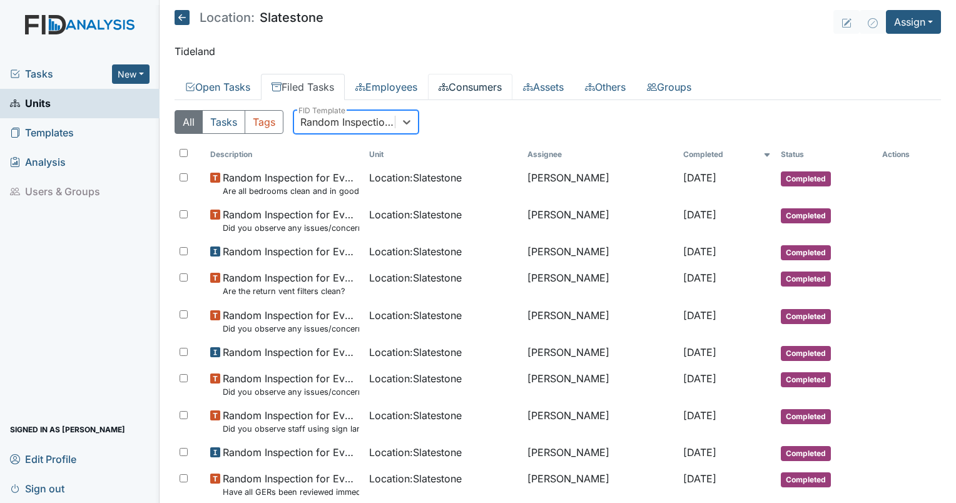
click at [478, 80] on link "Consumers" at bounding box center [470, 87] width 84 height 26
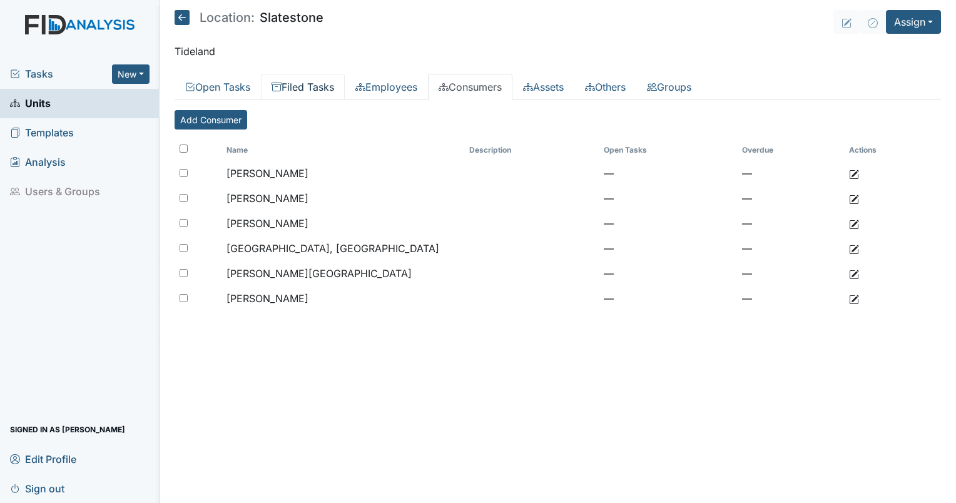
click at [325, 81] on link "Filed Tasks" at bounding box center [303, 87] width 84 height 26
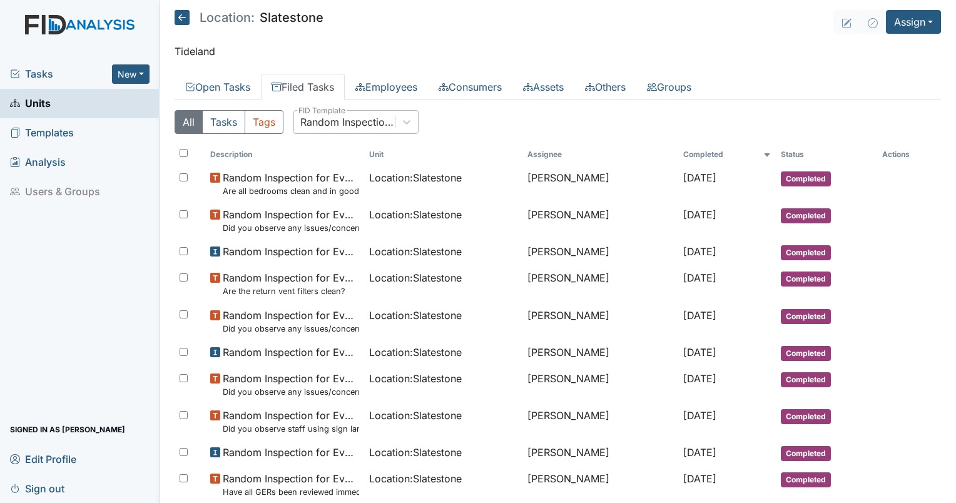
click at [353, 128] on div "Random Inspection for Evening" at bounding box center [348, 121] width 96 height 15
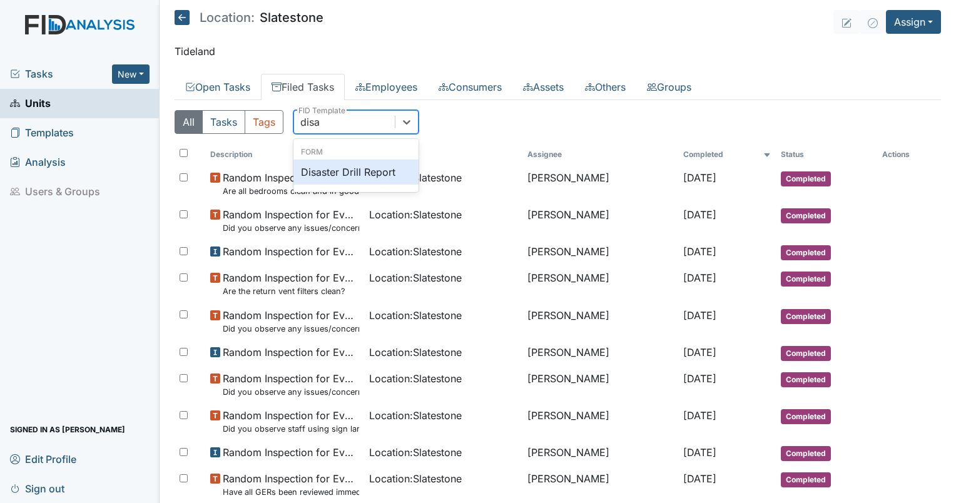
type input "disas"
click at [363, 171] on div "Disaster Drill Report" at bounding box center [355, 171] width 125 height 25
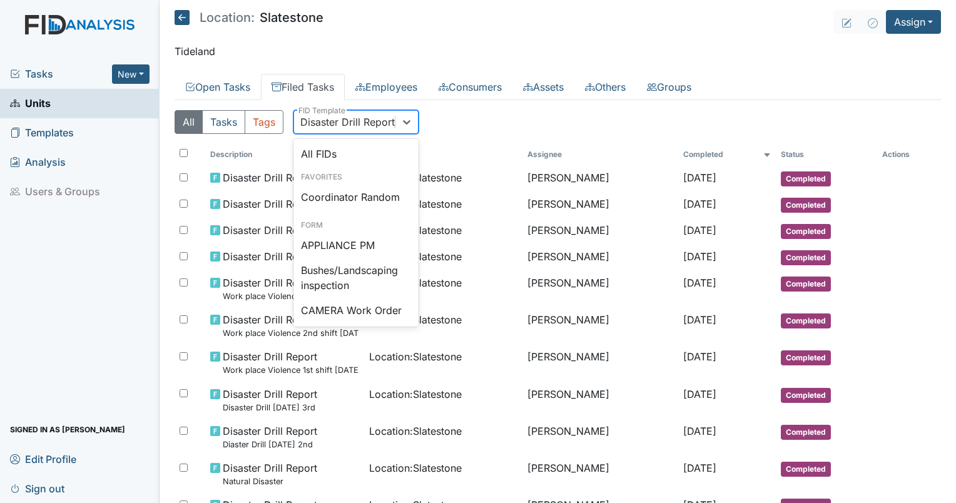
click at [342, 127] on div "Disaster Drill Report" at bounding box center [347, 121] width 94 height 15
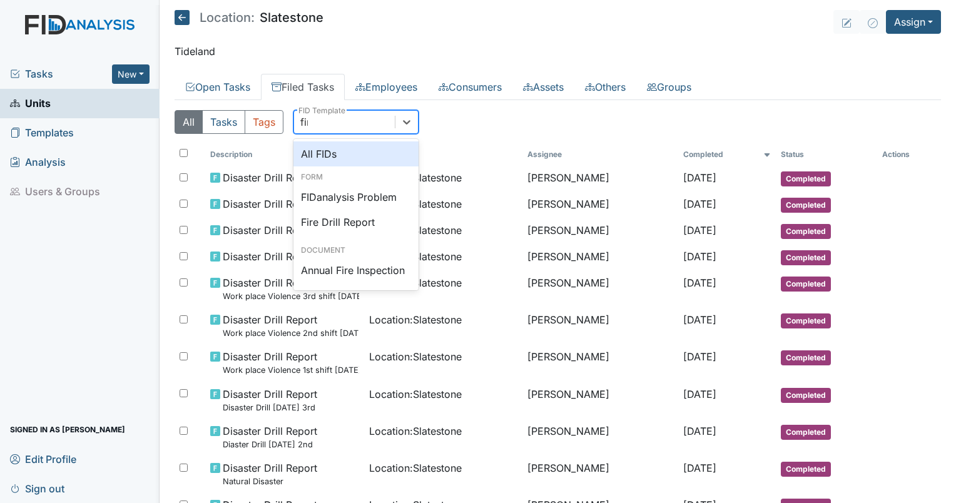
type input "fire"
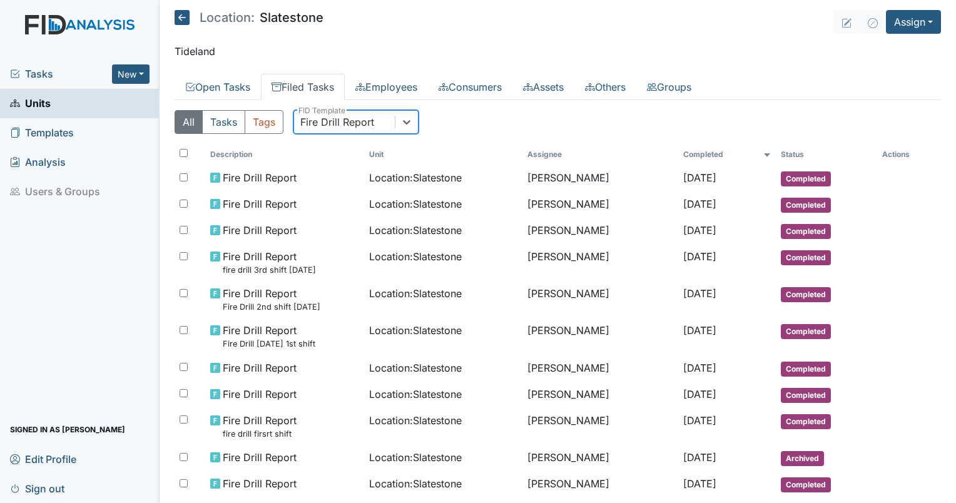
click at [339, 119] on div "Fire Drill Report" at bounding box center [337, 121] width 74 height 15
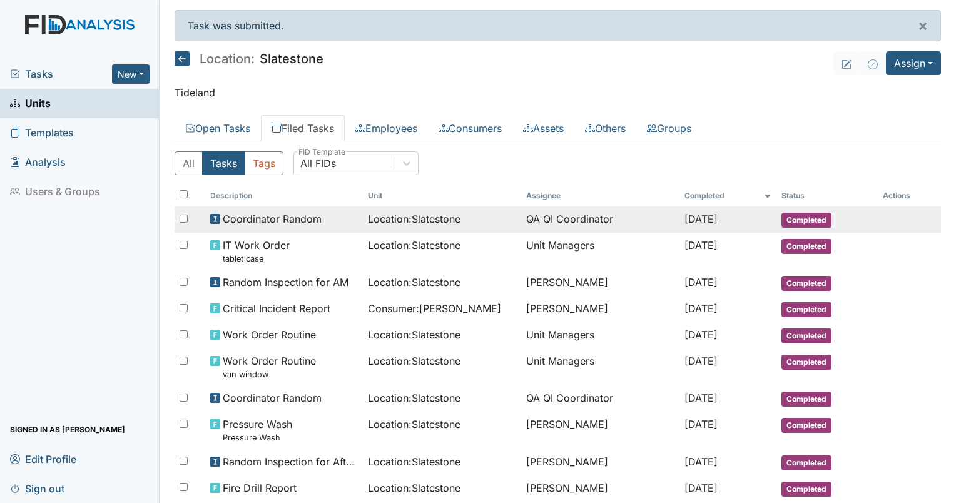
click at [542, 216] on td "QA QI Coordinator" at bounding box center [600, 219] width 158 height 26
click at [554, 209] on td "QA QI Coordinator" at bounding box center [600, 219] width 158 height 26
click at [541, 216] on td "QA QI Coordinator" at bounding box center [600, 219] width 158 height 26
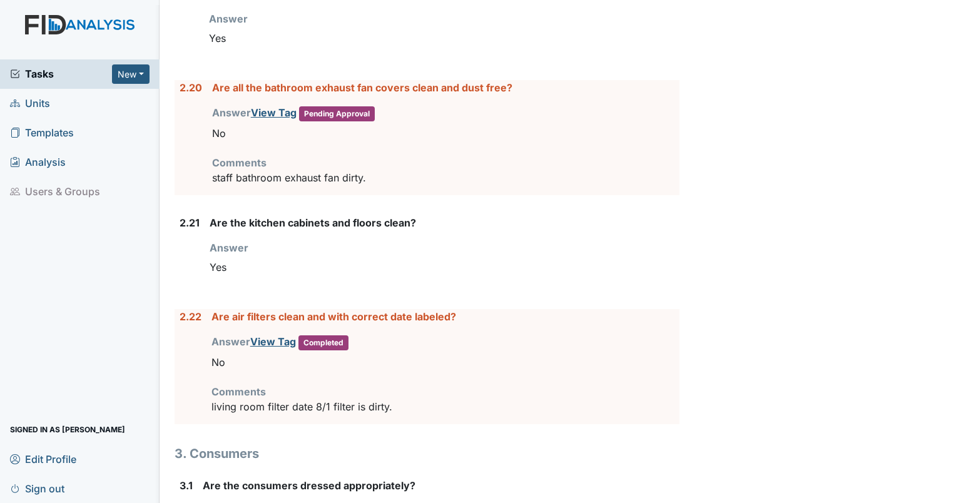
scroll to position [3097, 0]
